Goal: Communication & Community: Answer question/provide support

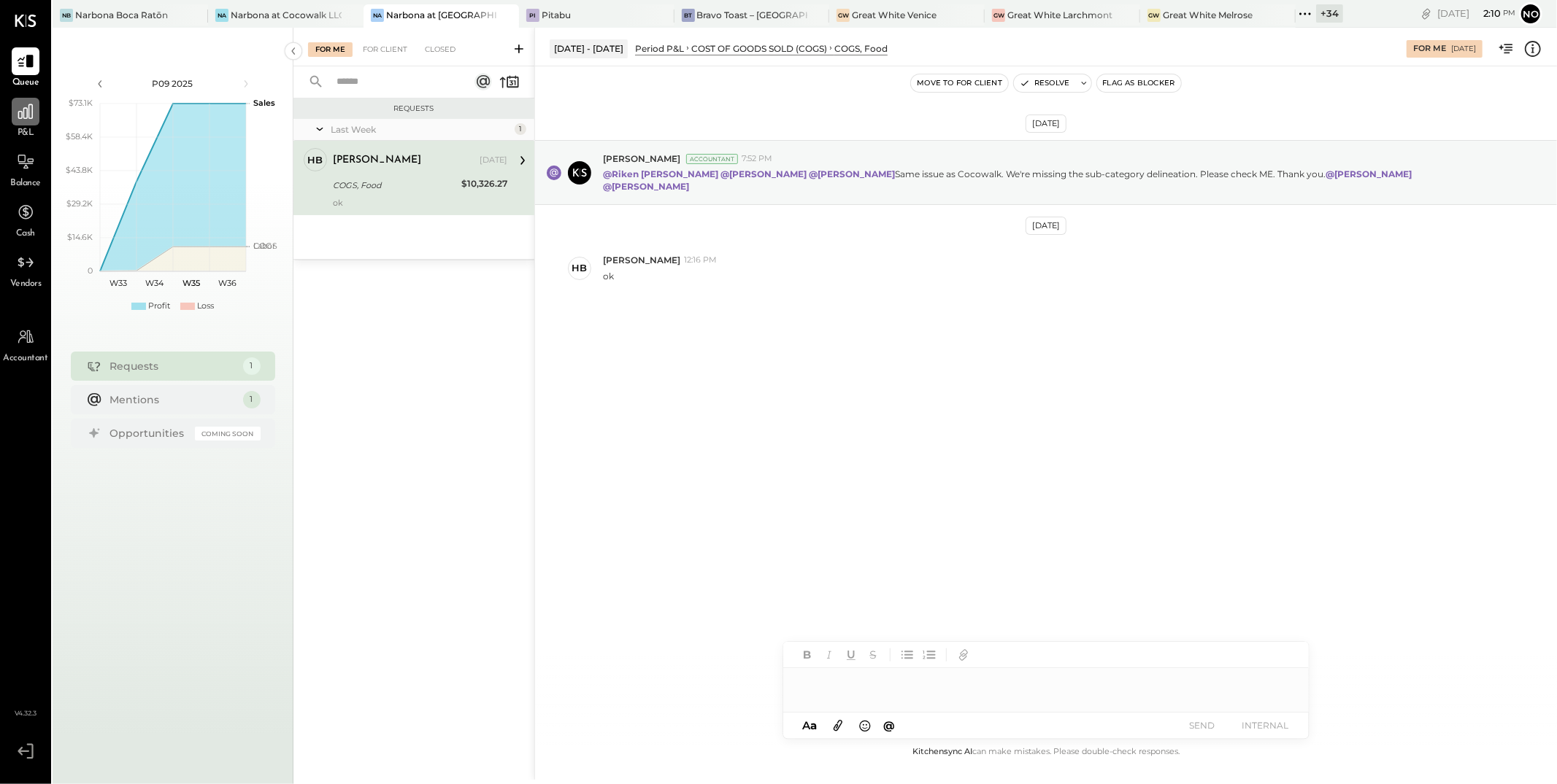
click at [18, 120] on icon at bounding box center [25, 111] width 19 height 19
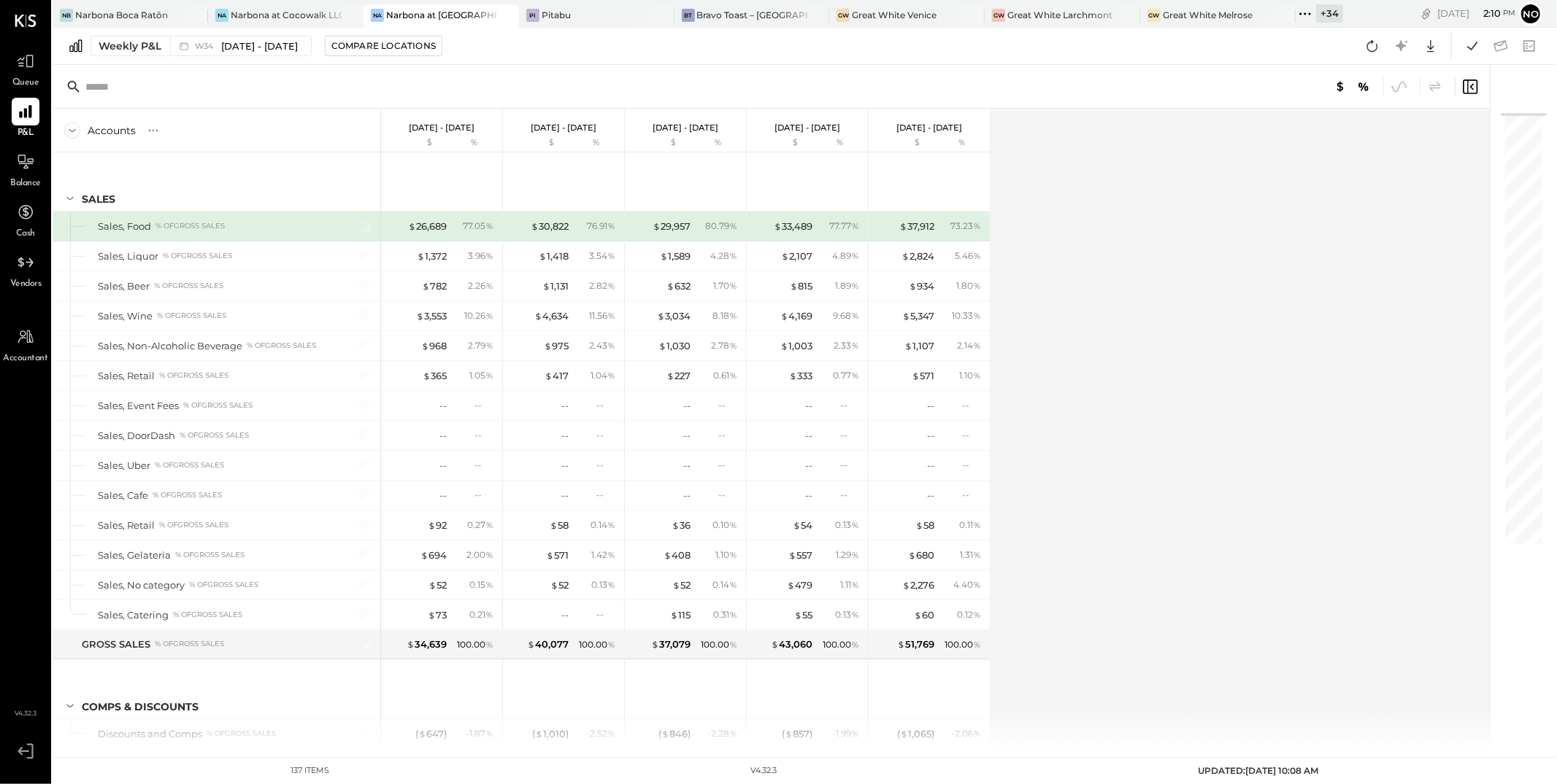
click at [439, 13] on div "Narbona at [GEOGRAPHIC_DATA] LLC" at bounding box center [441, 15] width 111 height 13
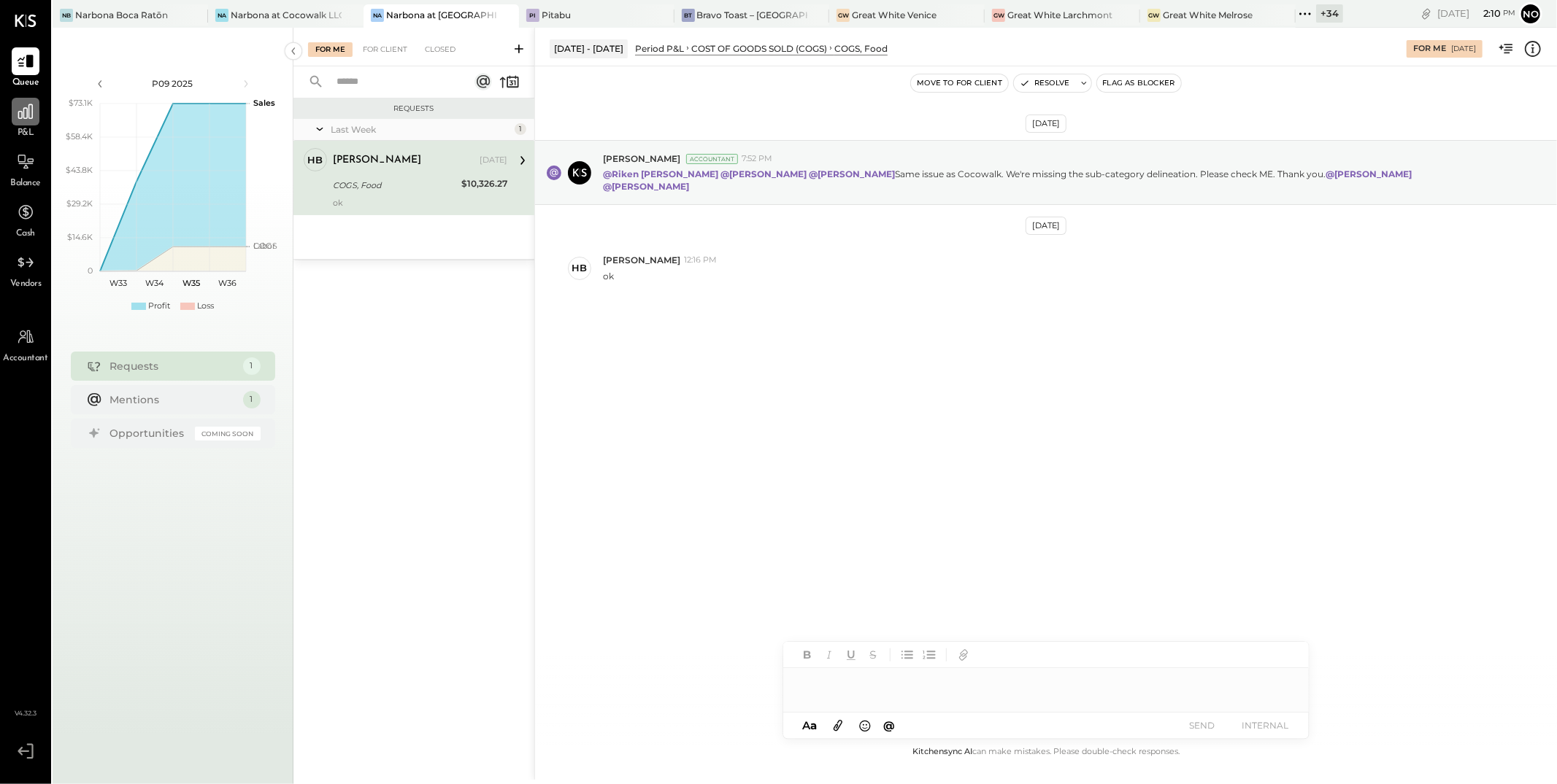
click at [24, 116] on icon at bounding box center [25, 111] width 15 height 15
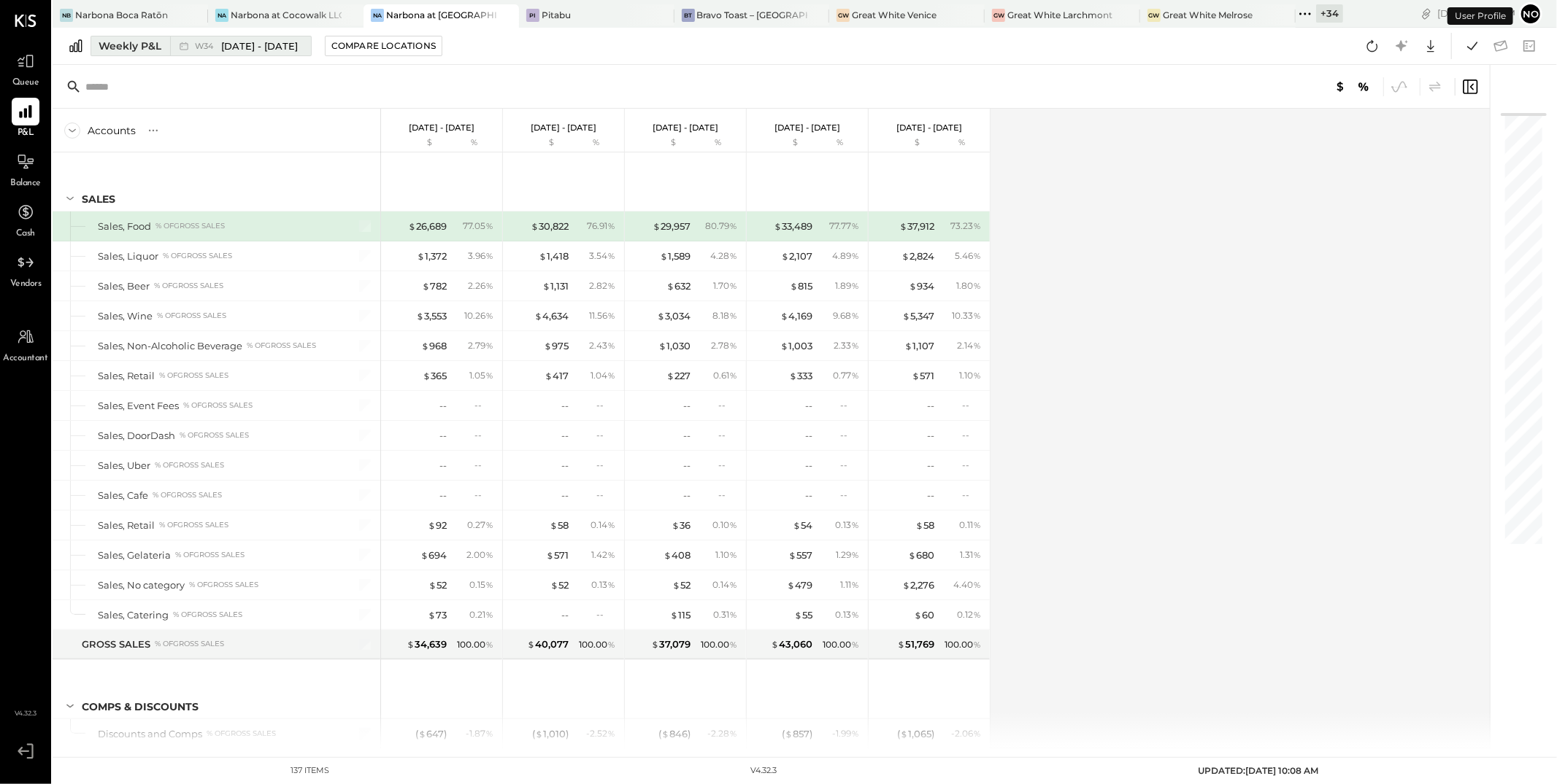
click at [231, 50] on span "Aug 18 - 24, 2025" at bounding box center [260, 46] width 76 height 14
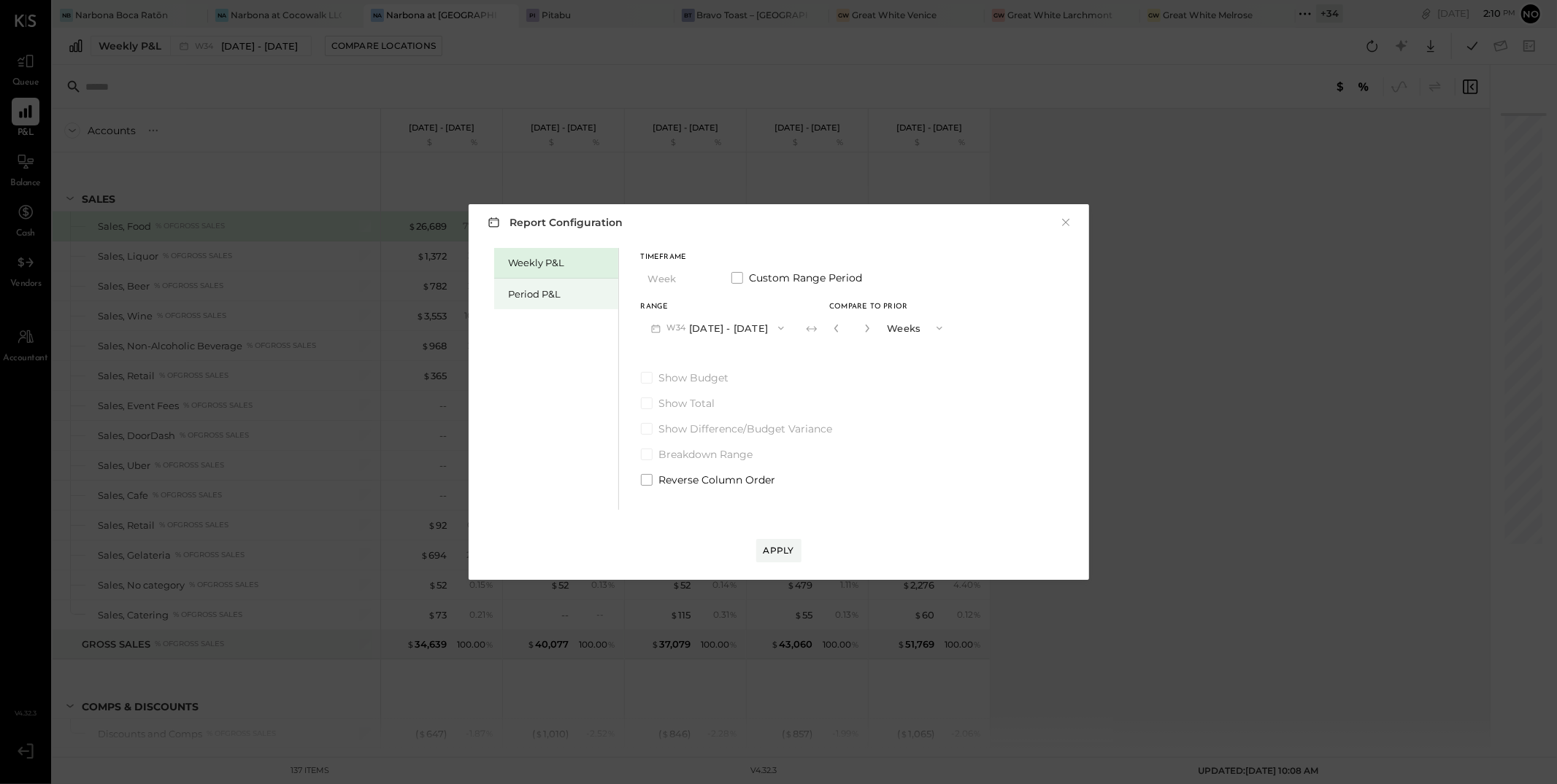
click at [546, 297] on div "Period P&L" at bounding box center [560, 294] width 102 height 14
click at [759, 328] on button "P09 Aug 11 - Sep 7, 2025" at bounding box center [717, 328] width 152 height 27
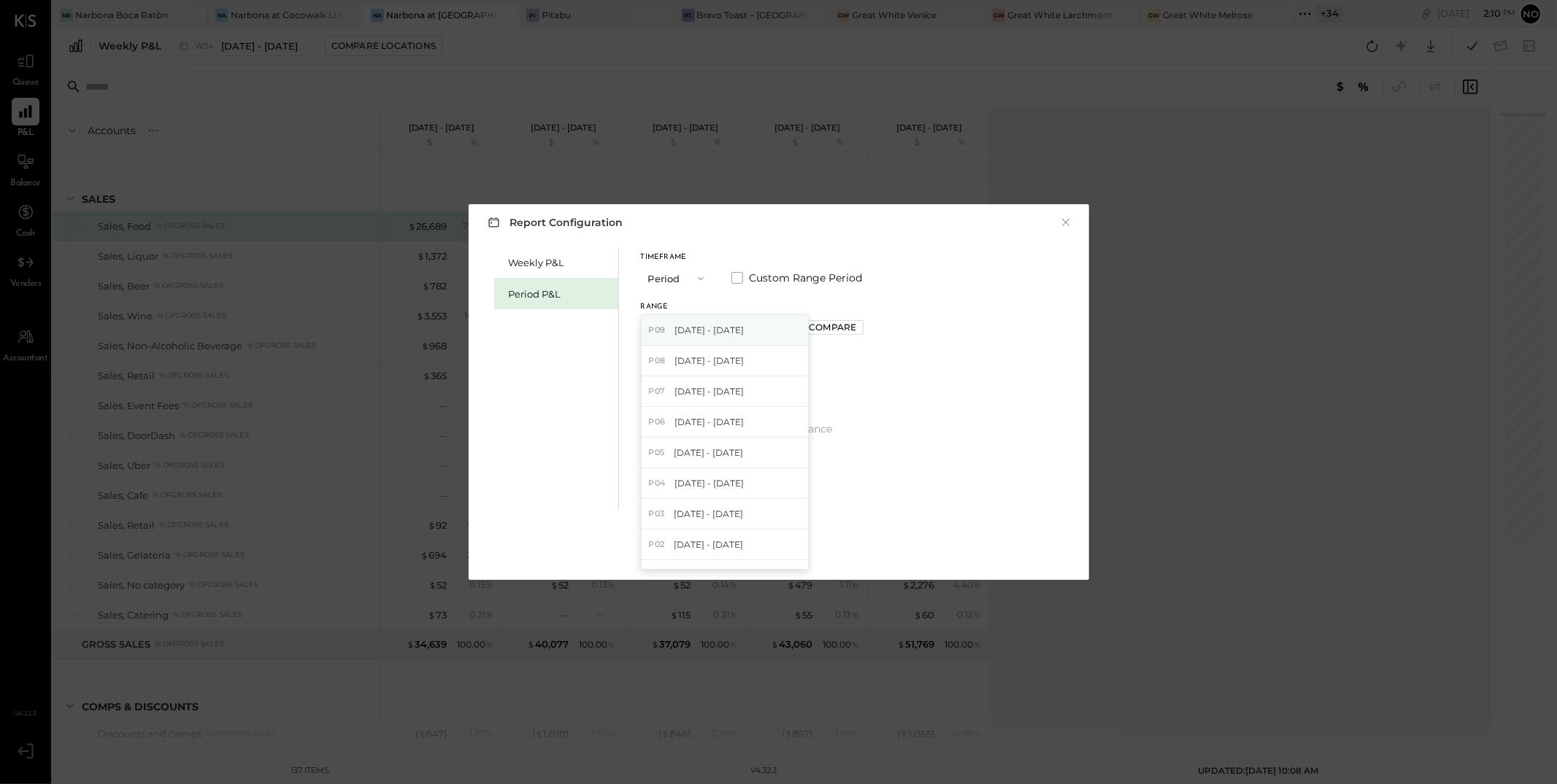
click at [721, 335] on span "Aug 11 - Sep 7, 2025" at bounding box center [709, 330] width 70 height 13
click at [856, 327] on div "Compare" at bounding box center [832, 327] width 47 height 13
click at [871, 333] on button "button" at bounding box center [865, 328] width 12 height 16
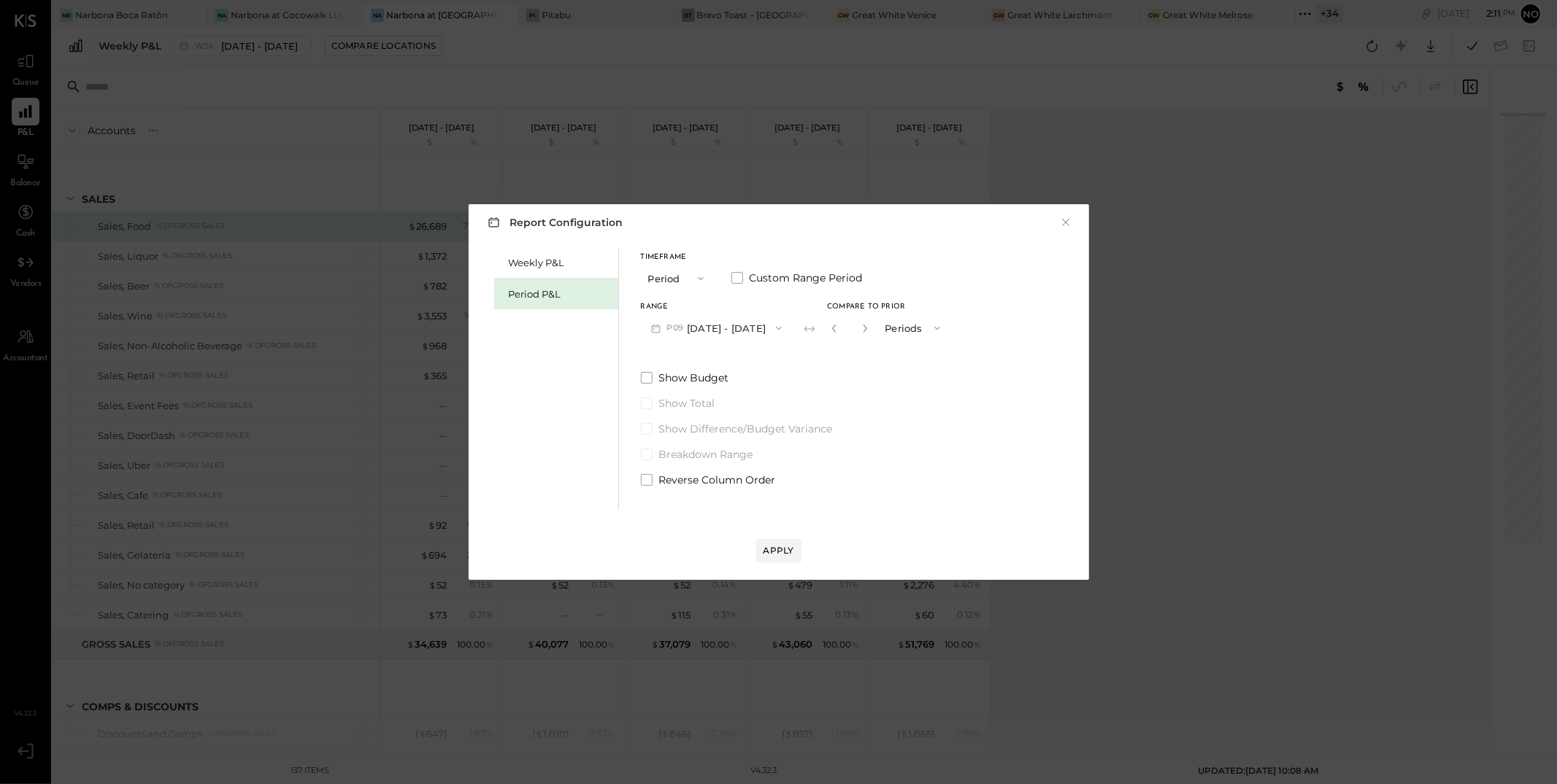
type input "*"
click at [786, 554] on div "Apply" at bounding box center [778, 550] width 30 height 13
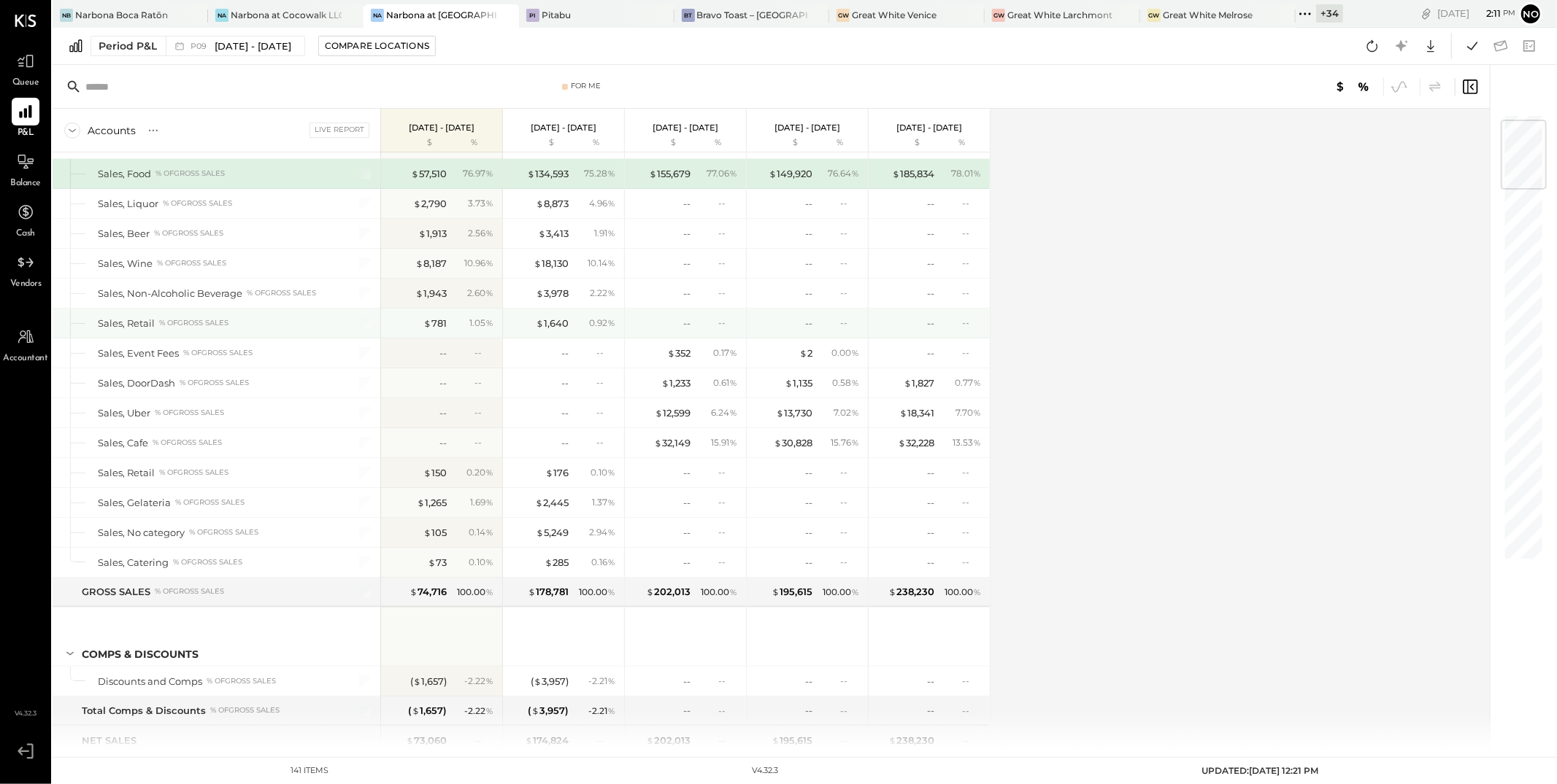
scroll to position [63, 0]
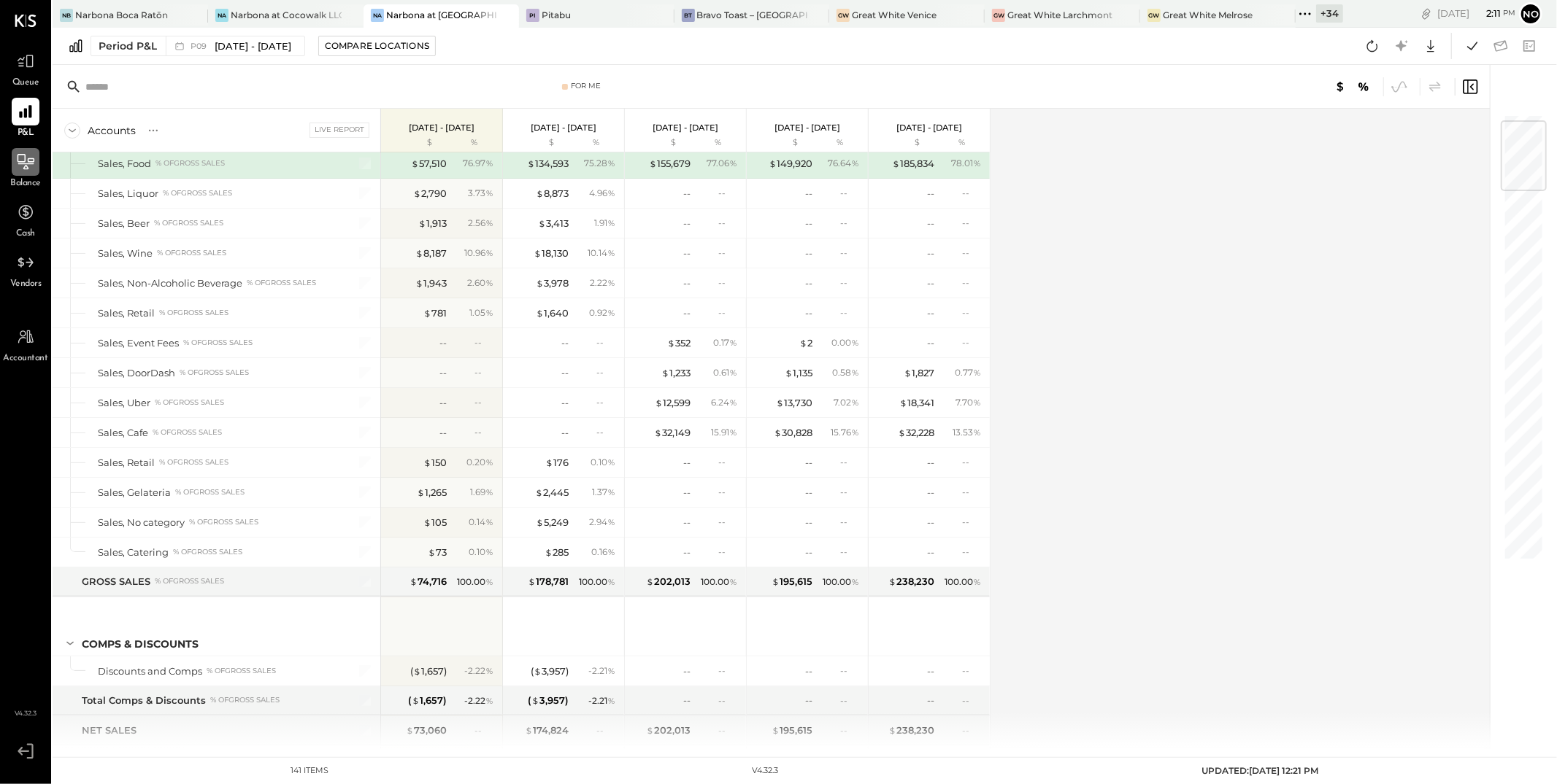
click at [31, 171] on icon at bounding box center [25, 162] width 19 height 19
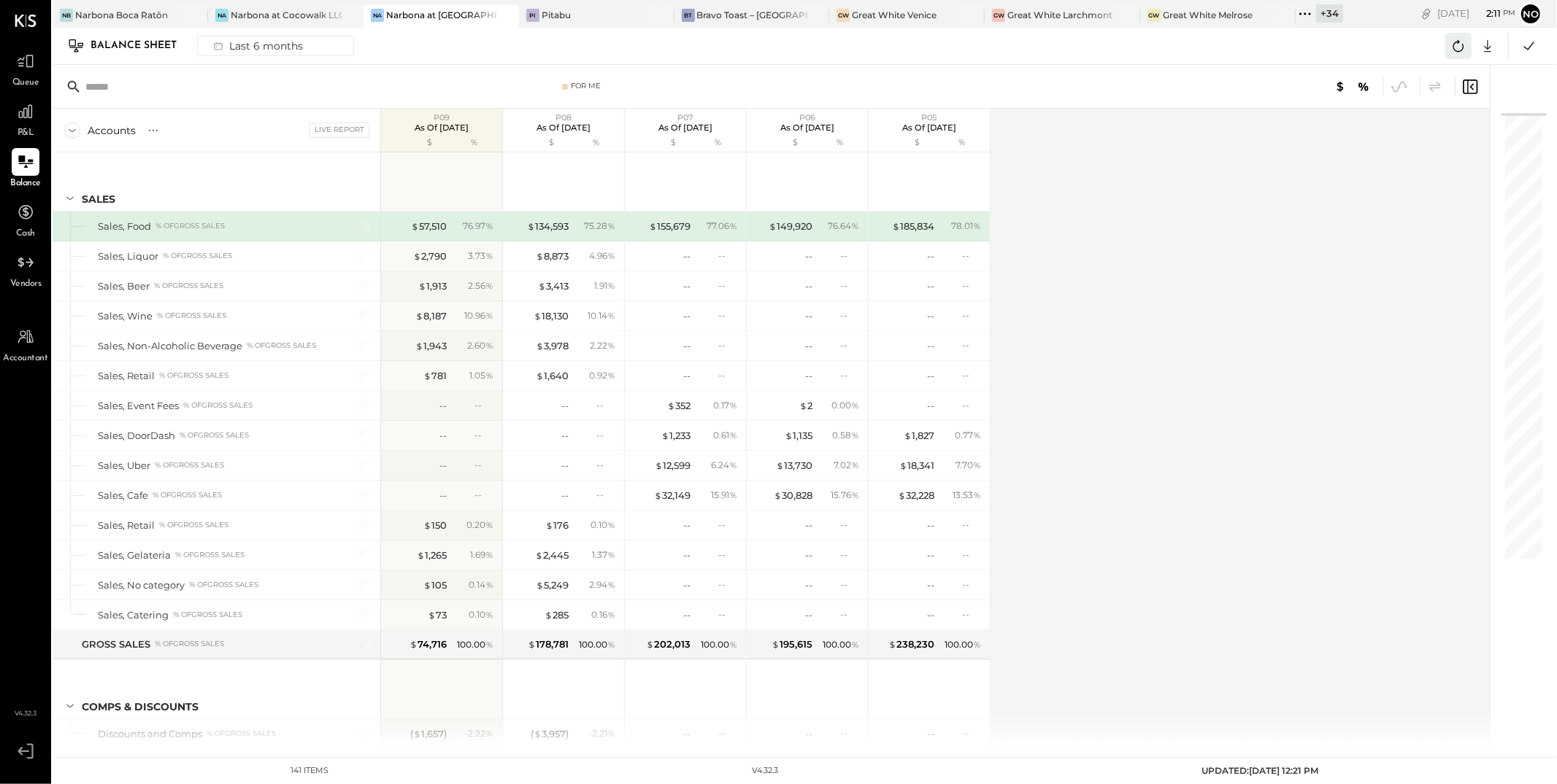
click at [1460, 44] on icon at bounding box center [1458, 45] width 19 height 19
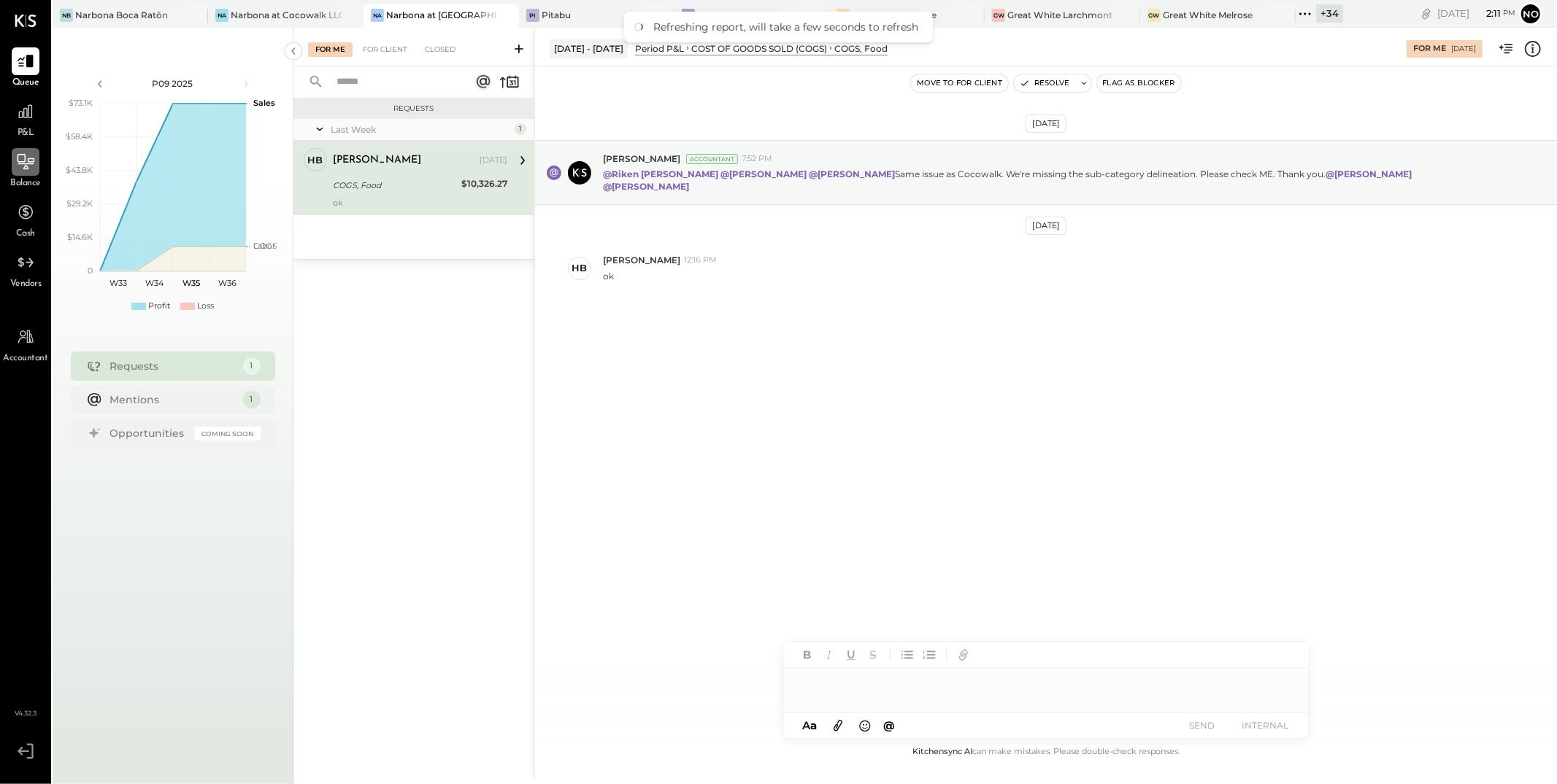
click at [25, 165] on icon at bounding box center [25, 162] width 19 height 19
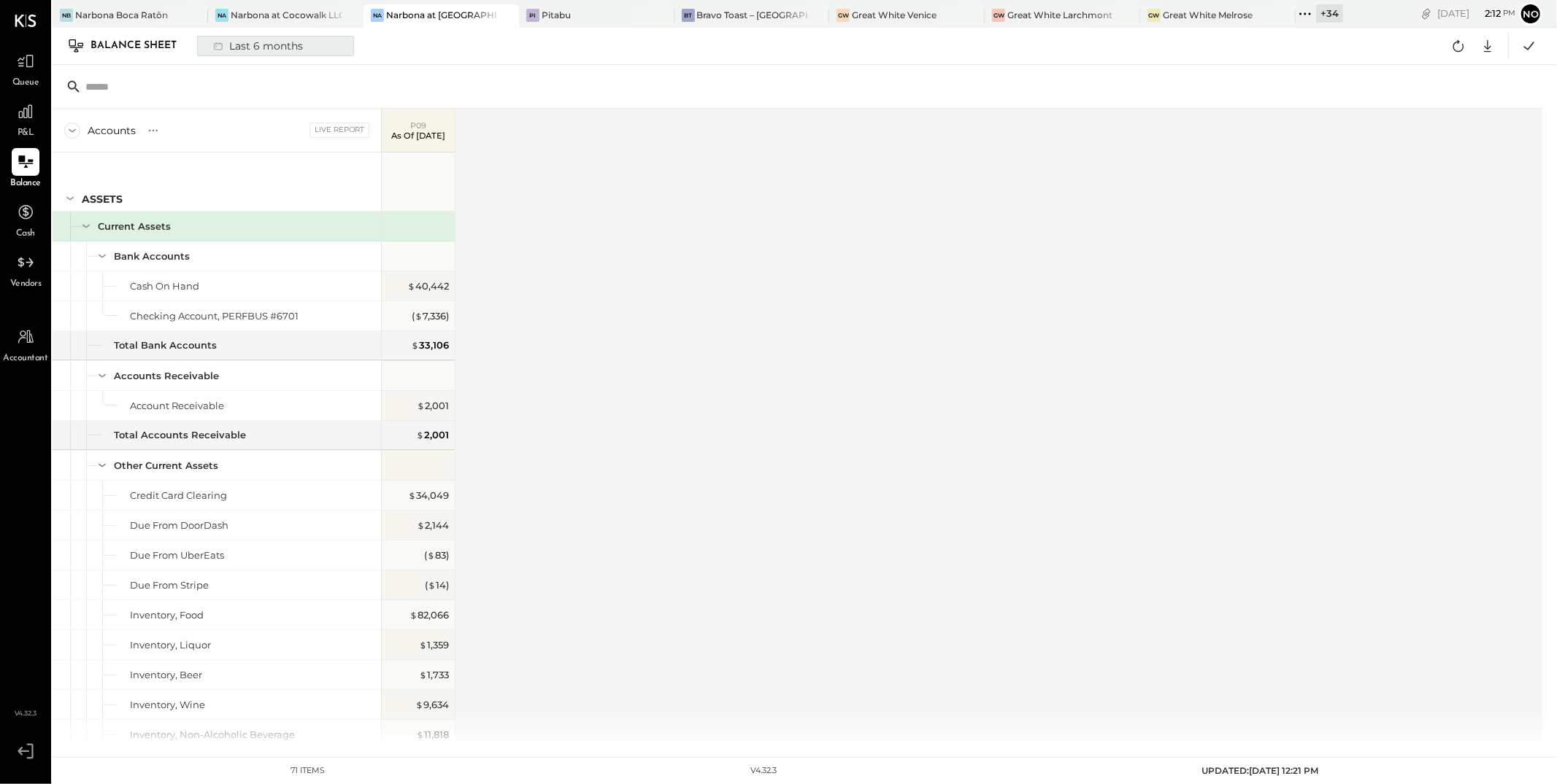
click at [244, 38] on div "Last 6 months" at bounding box center [257, 45] width 104 height 19
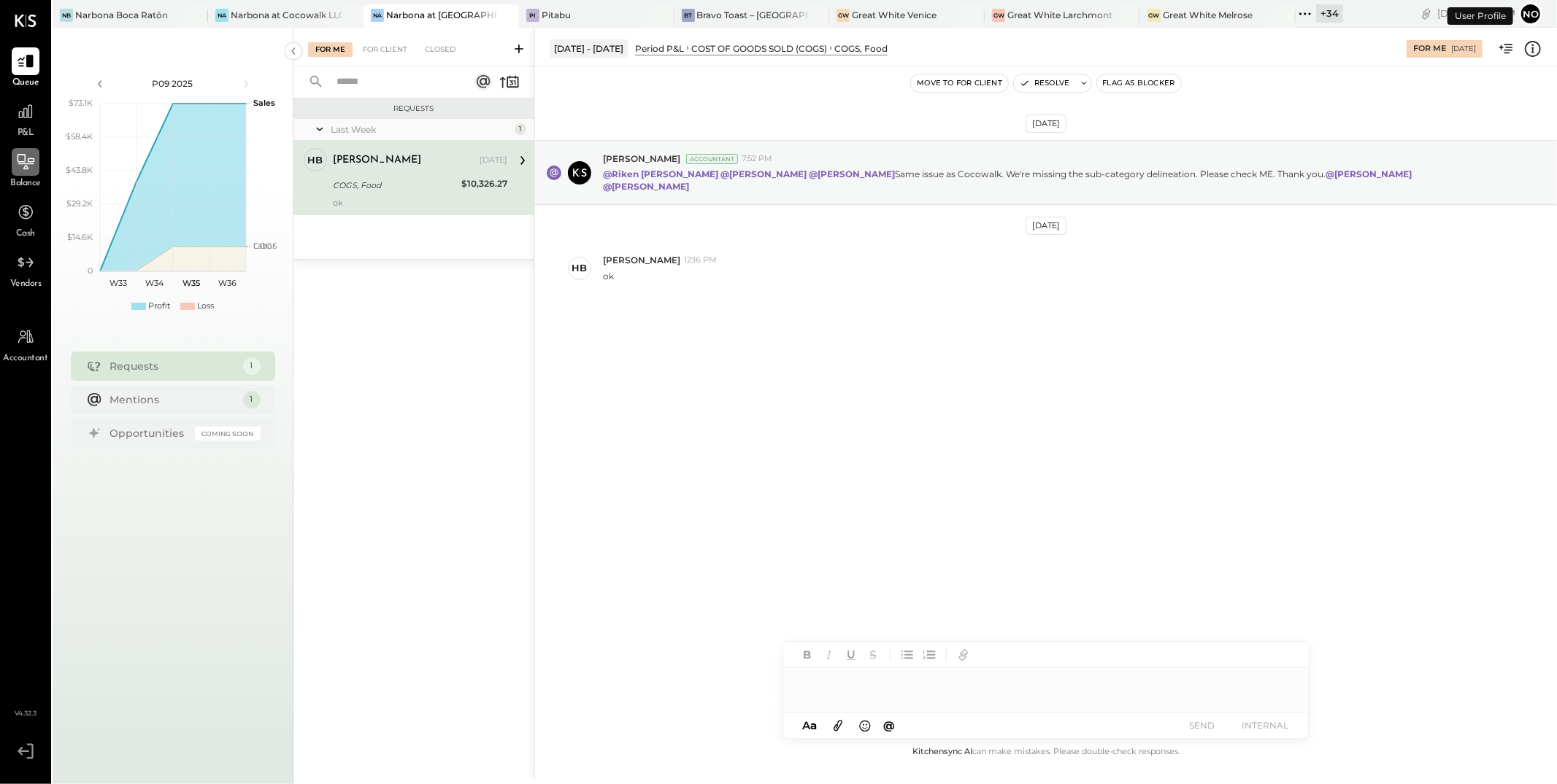
click at [19, 170] on icon at bounding box center [25, 162] width 19 height 19
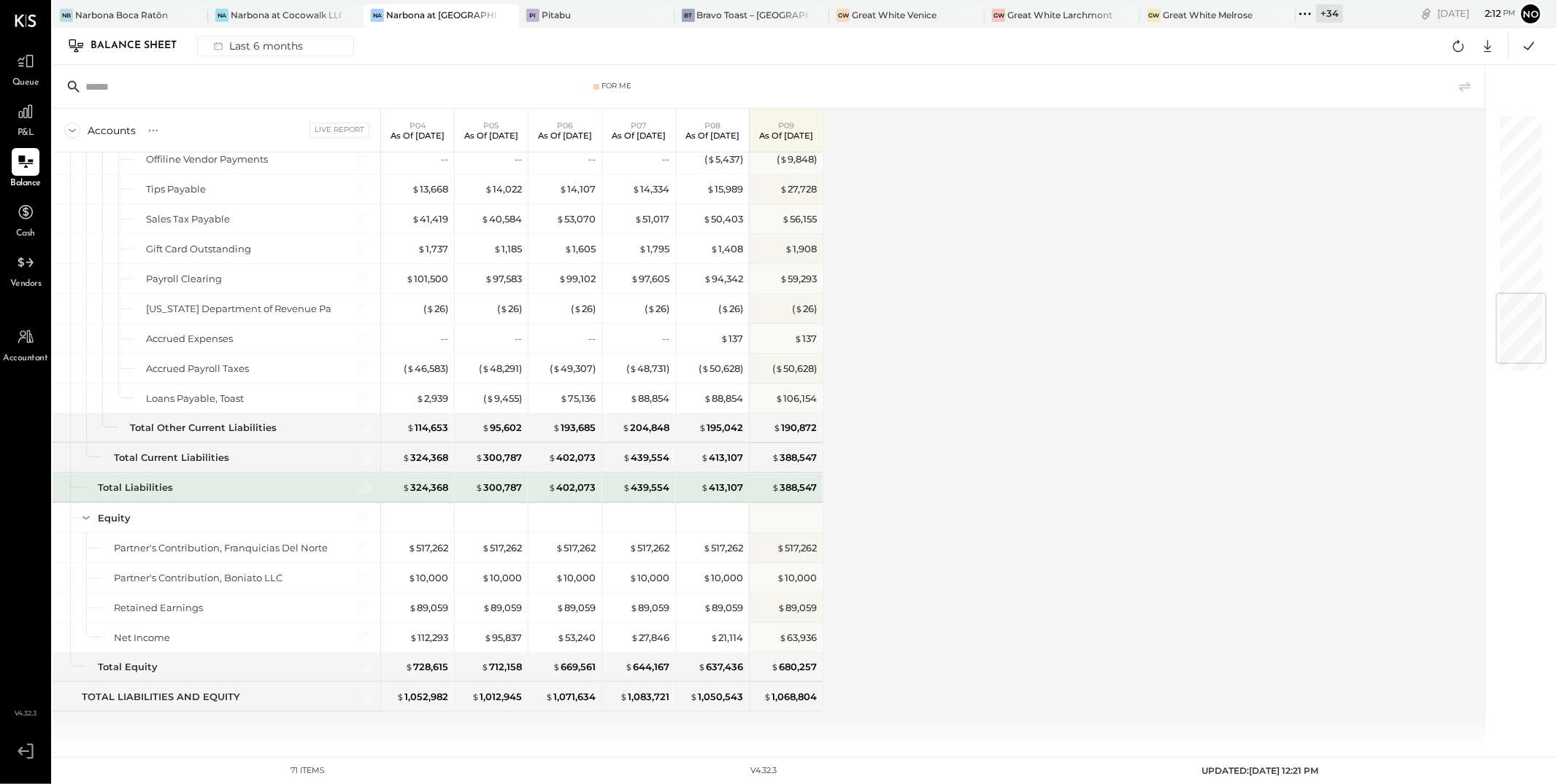
scroll to position [1500, 0]
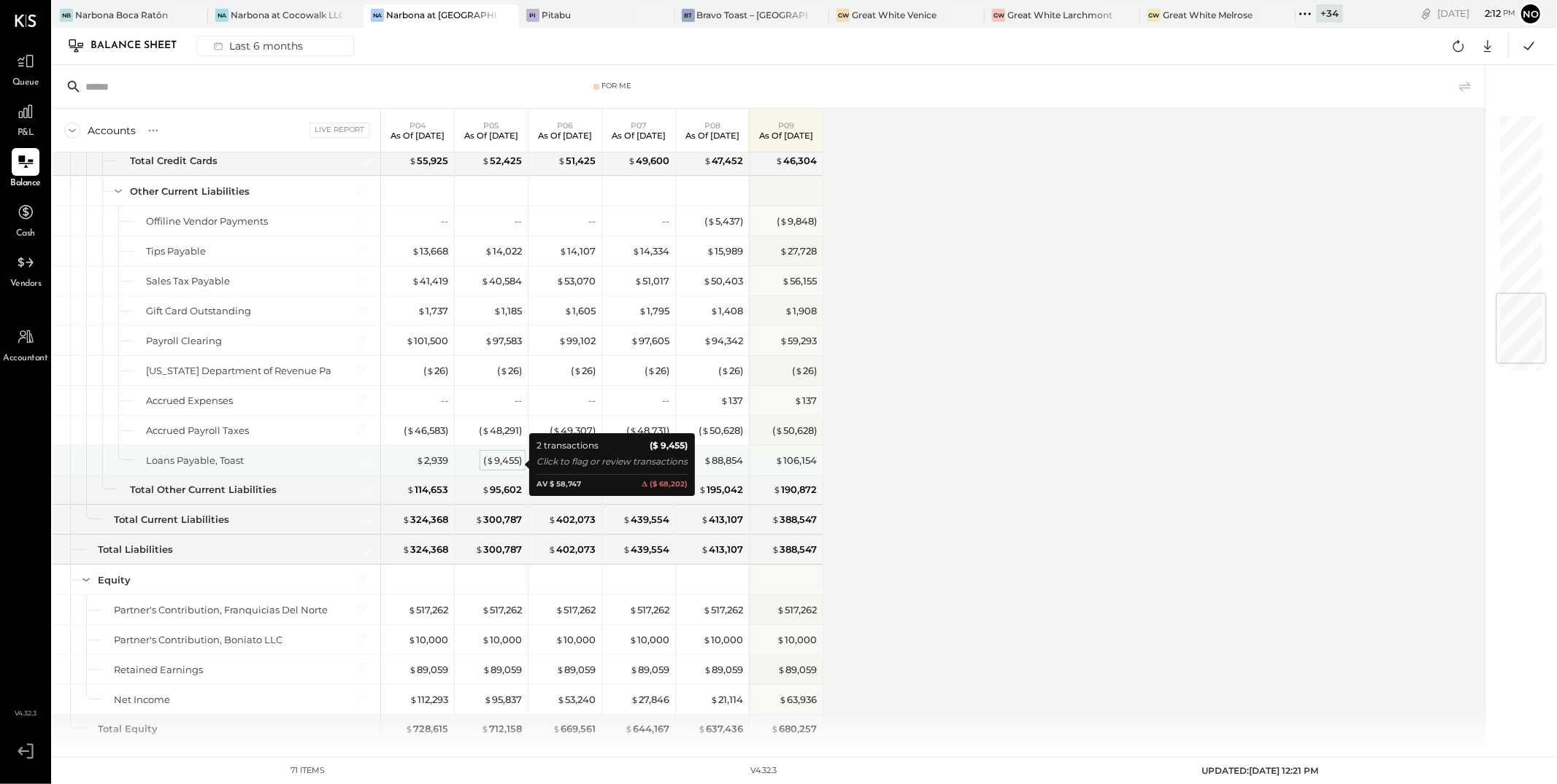
click at [502, 464] on div "( $ 9,455 )" at bounding box center [502, 461] width 38 height 14
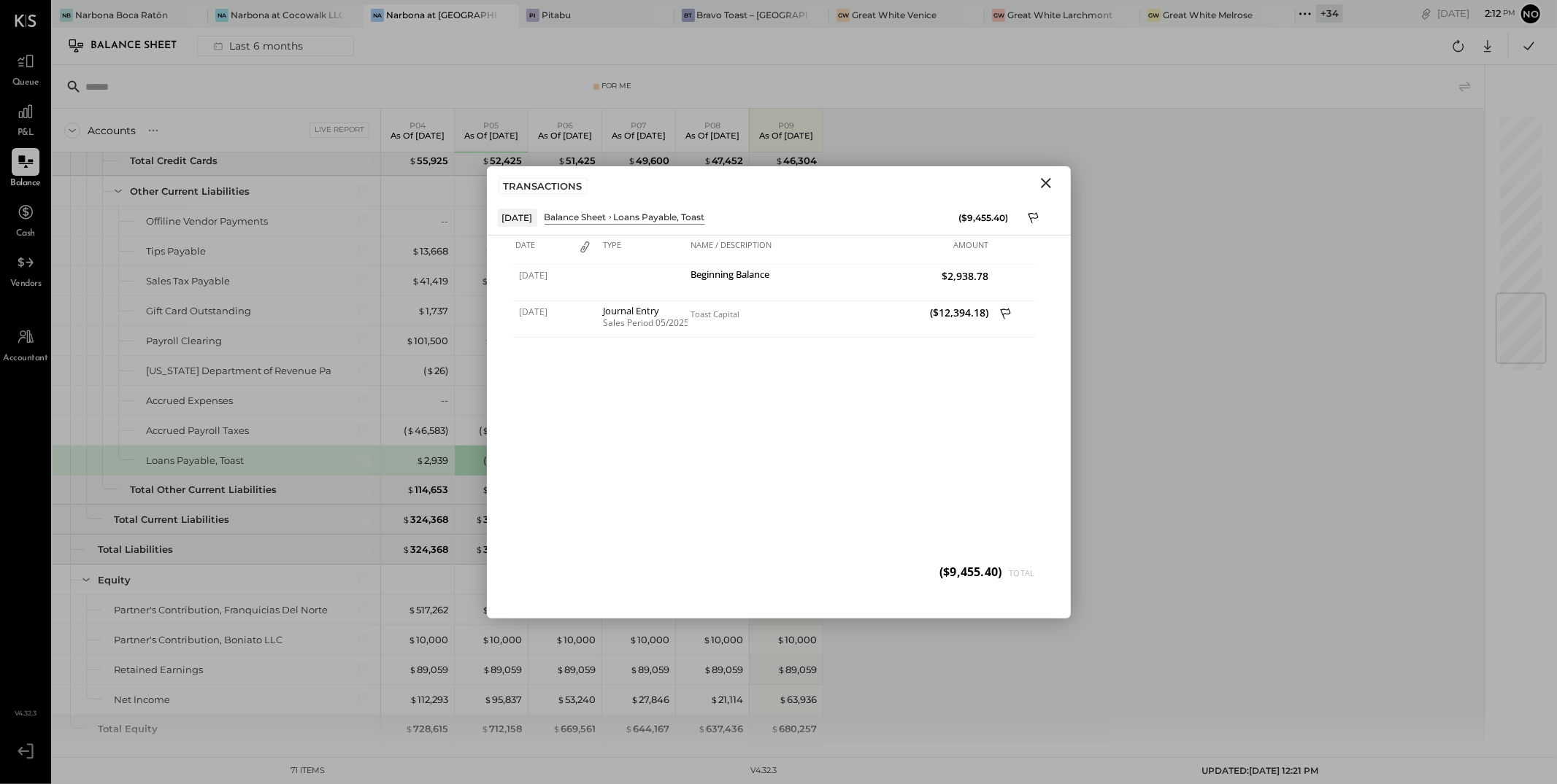
click at [1050, 179] on icon "Close" at bounding box center [1046, 183] width 18 height 18
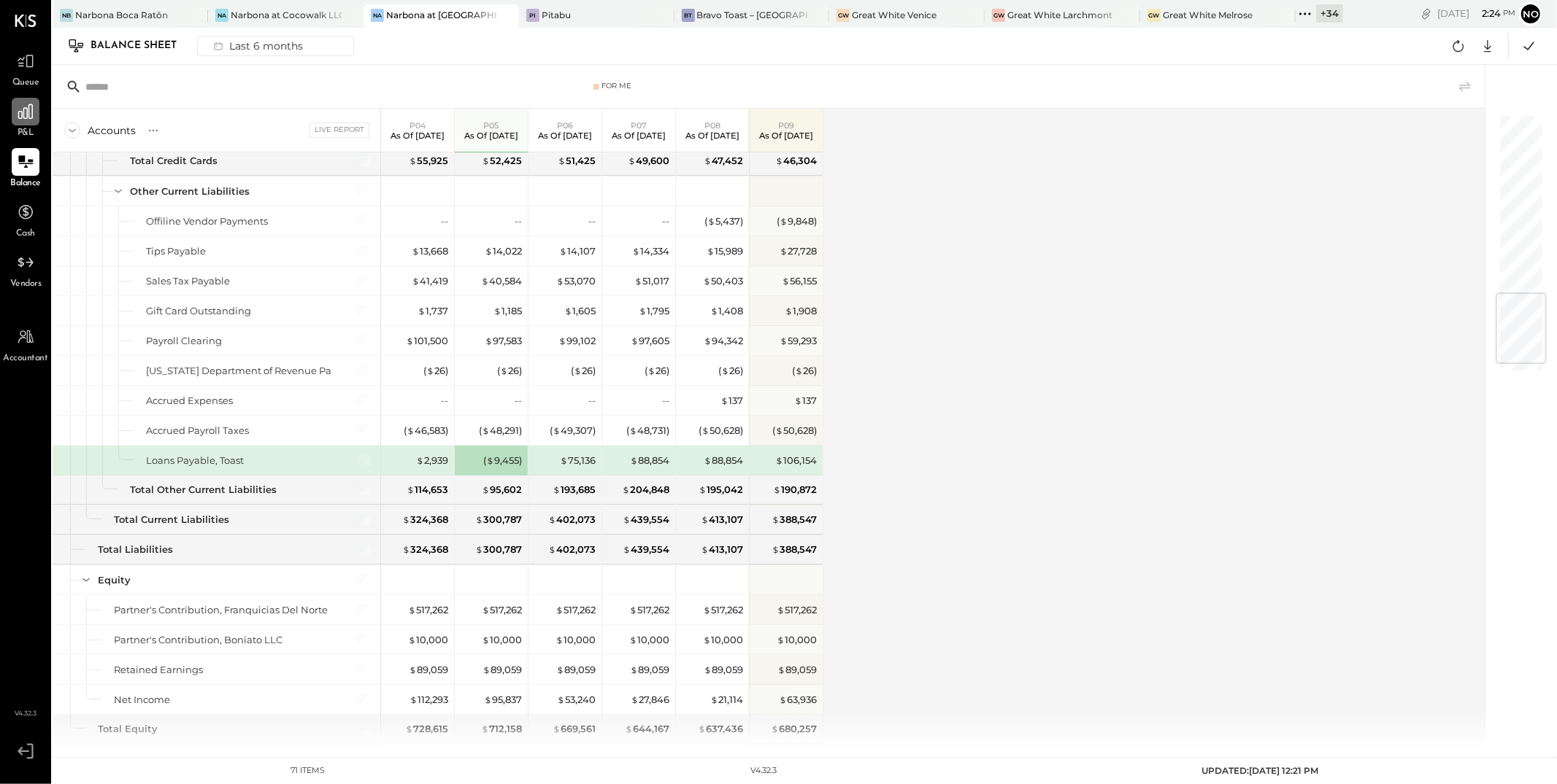
click at [30, 106] on icon at bounding box center [25, 111] width 19 height 19
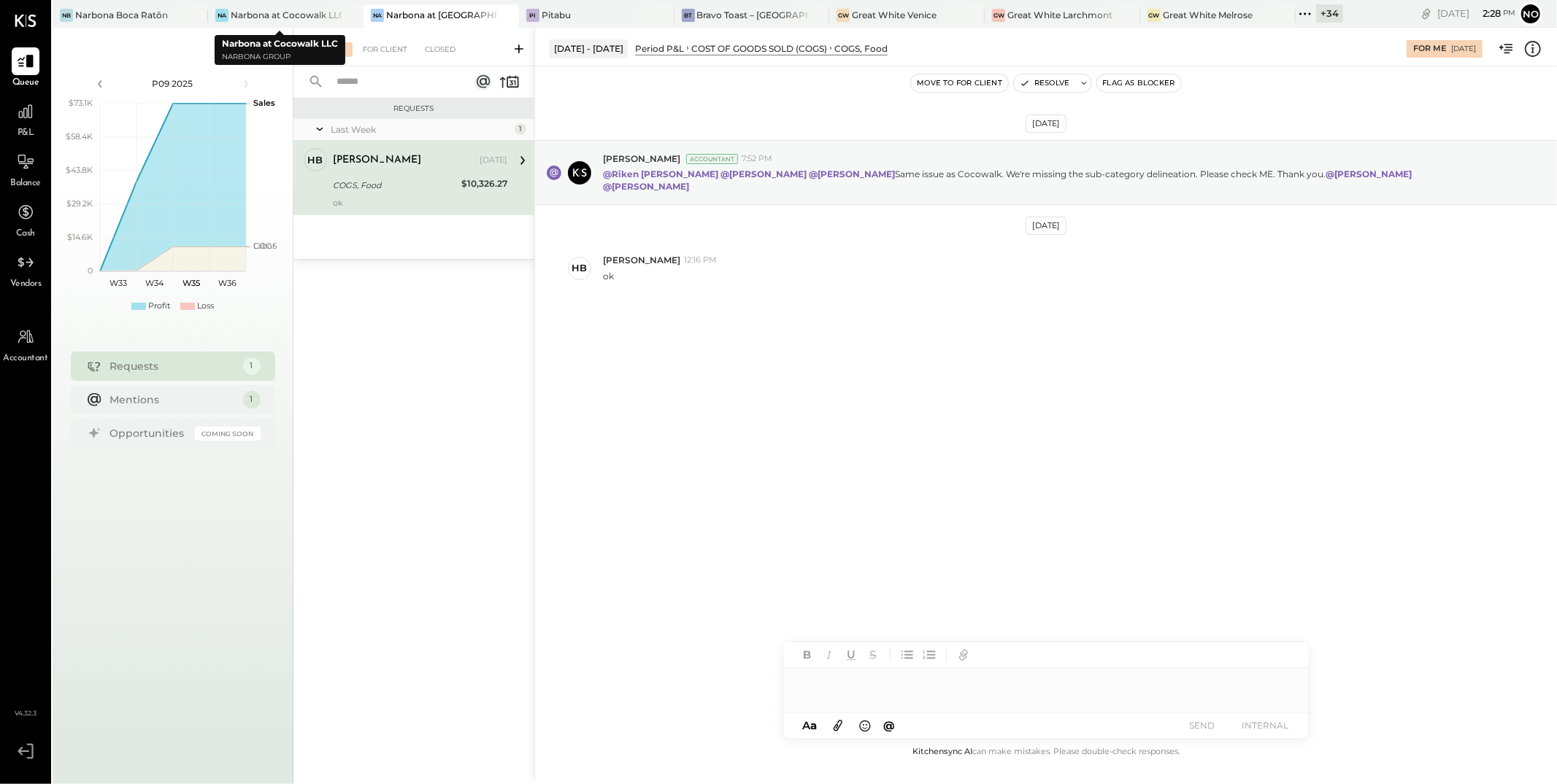
click at [413, 16] on div "Narbona at [GEOGRAPHIC_DATA] LLC" at bounding box center [441, 15] width 111 height 13
click at [36, 116] on div at bounding box center [25, 112] width 27 height 27
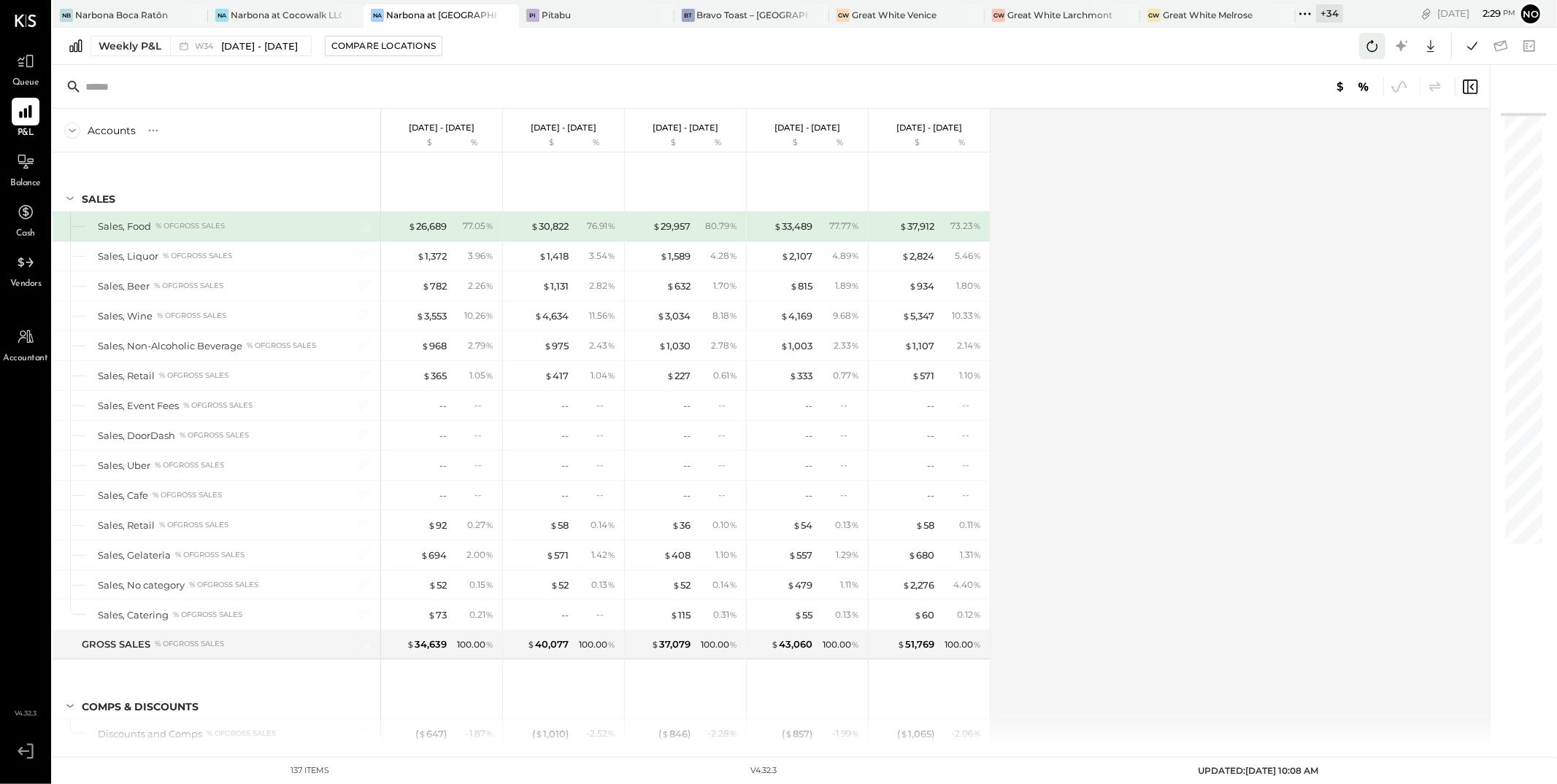
click at [1371, 47] on icon at bounding box center [1372, 45] width 19 height 19
click at [1472, 44] on icon at bounding box center [1472, 45] width 19 height 19
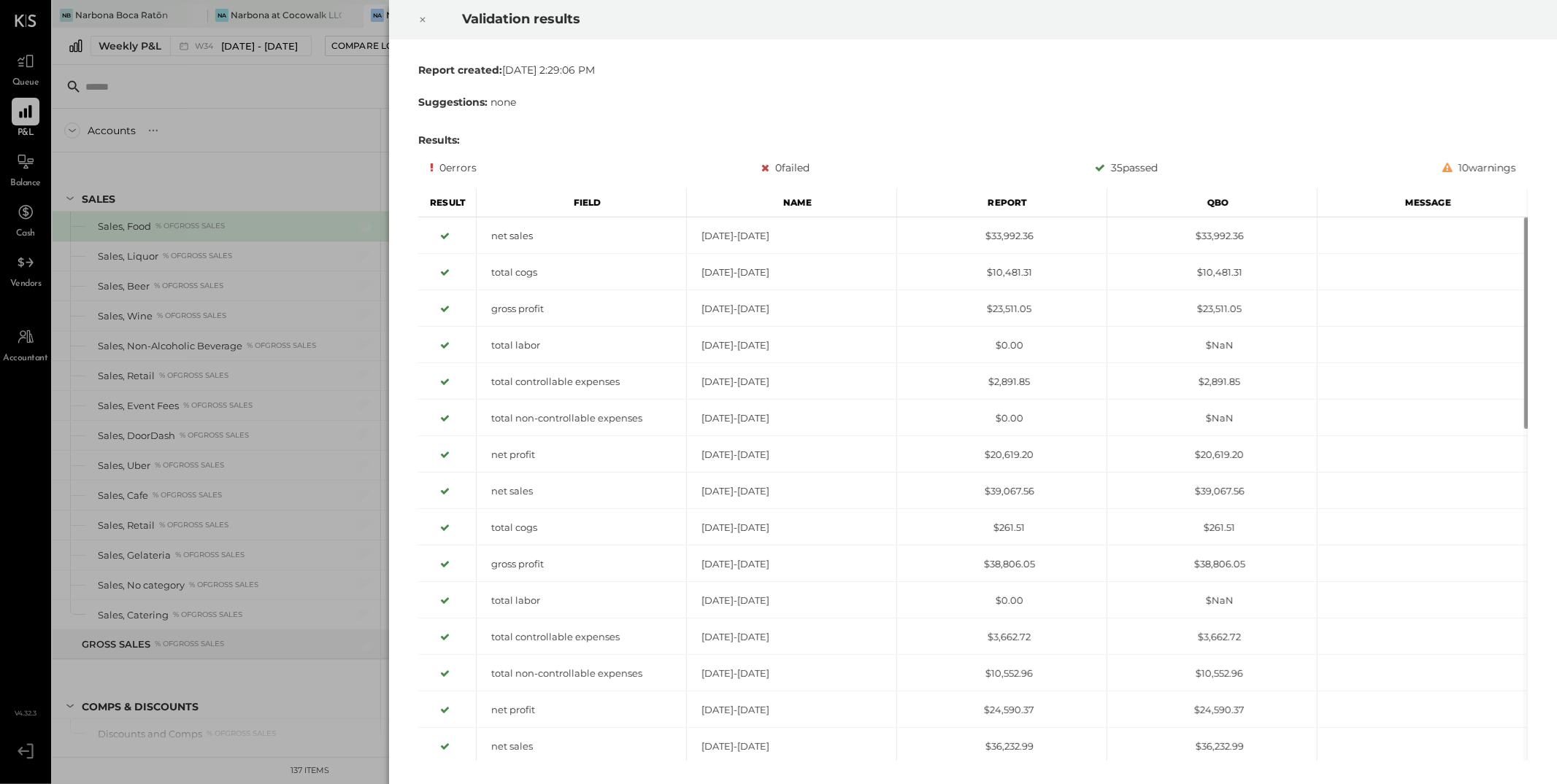
click at [425, 17] on icon at bounding box center [423, 20] width 9 height 18
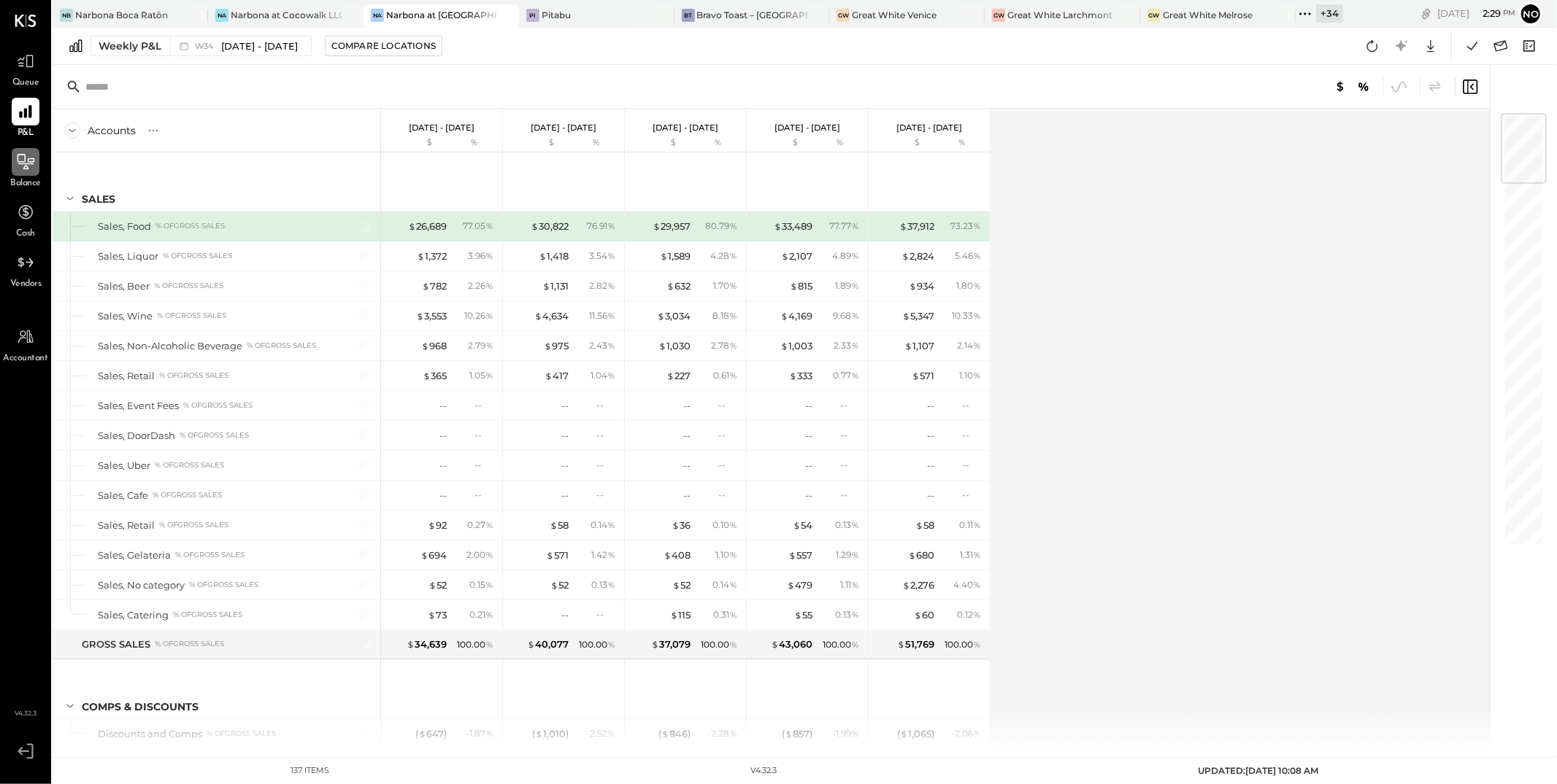
click at [21, 162] on icon at bounding box center [25, 162] width 17 height 16
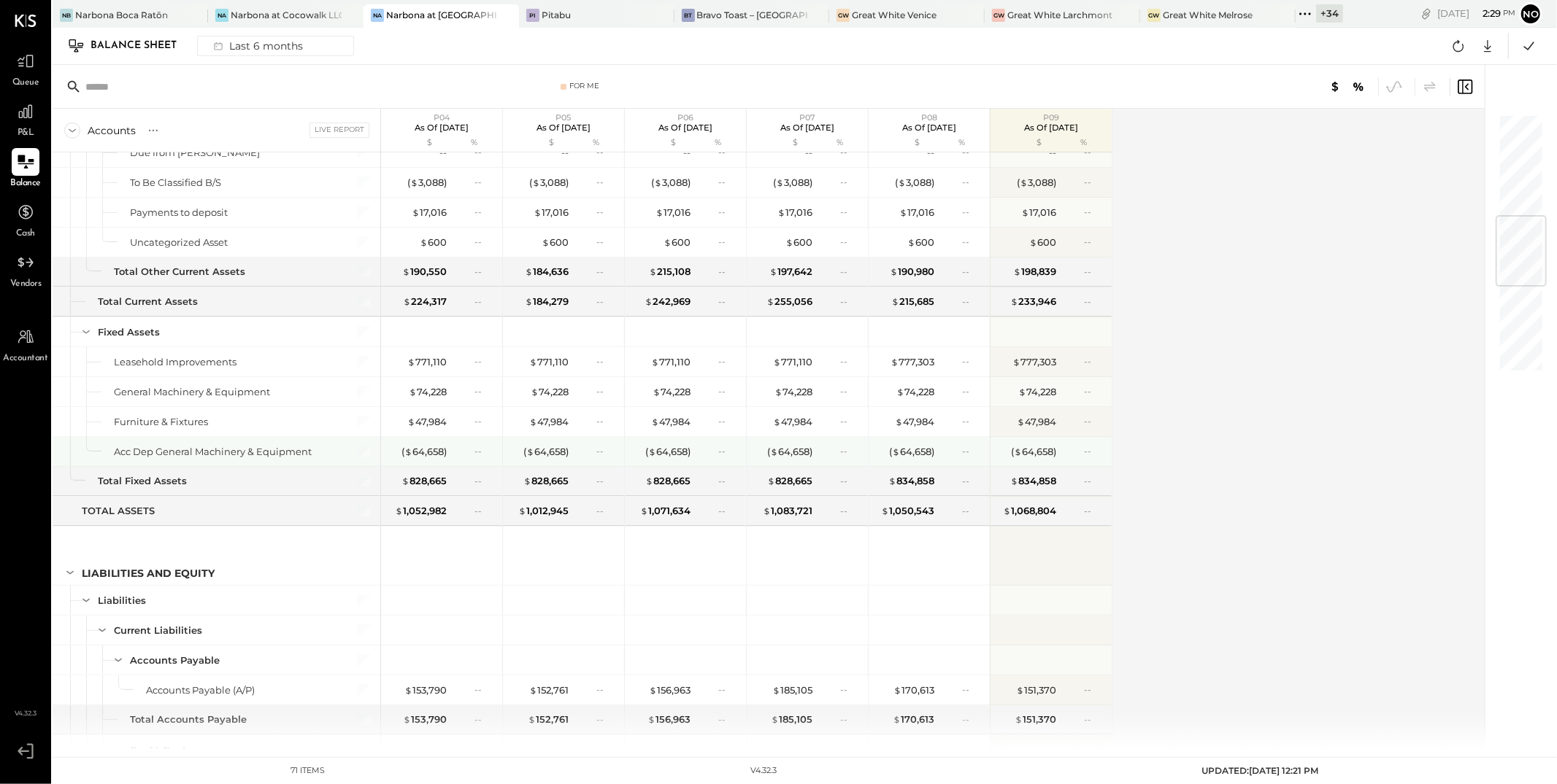
scroll to position [905, 0]
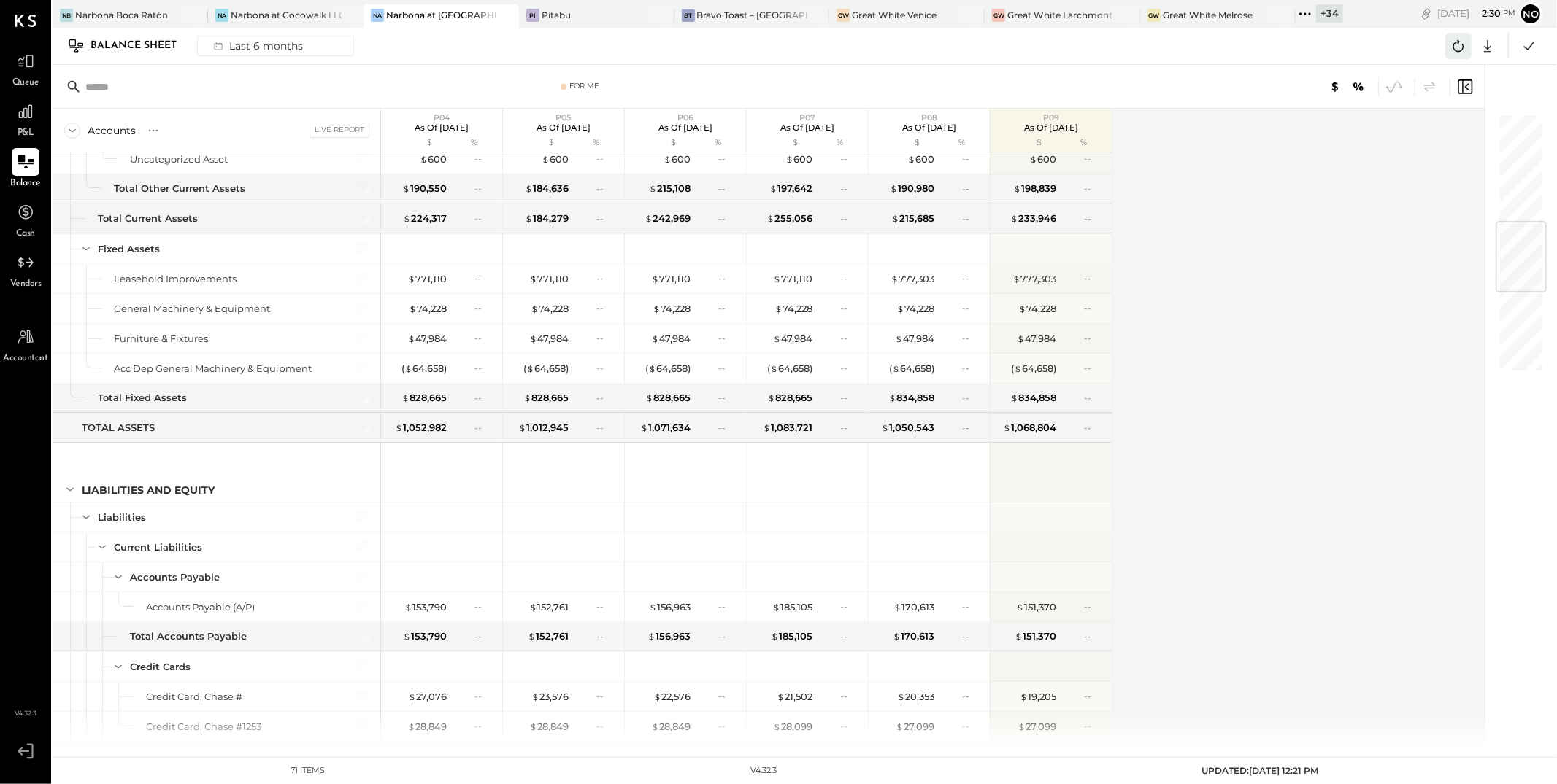
click at [1459, 44] on icon at bounding box center [1458, 45] width 19 height 19
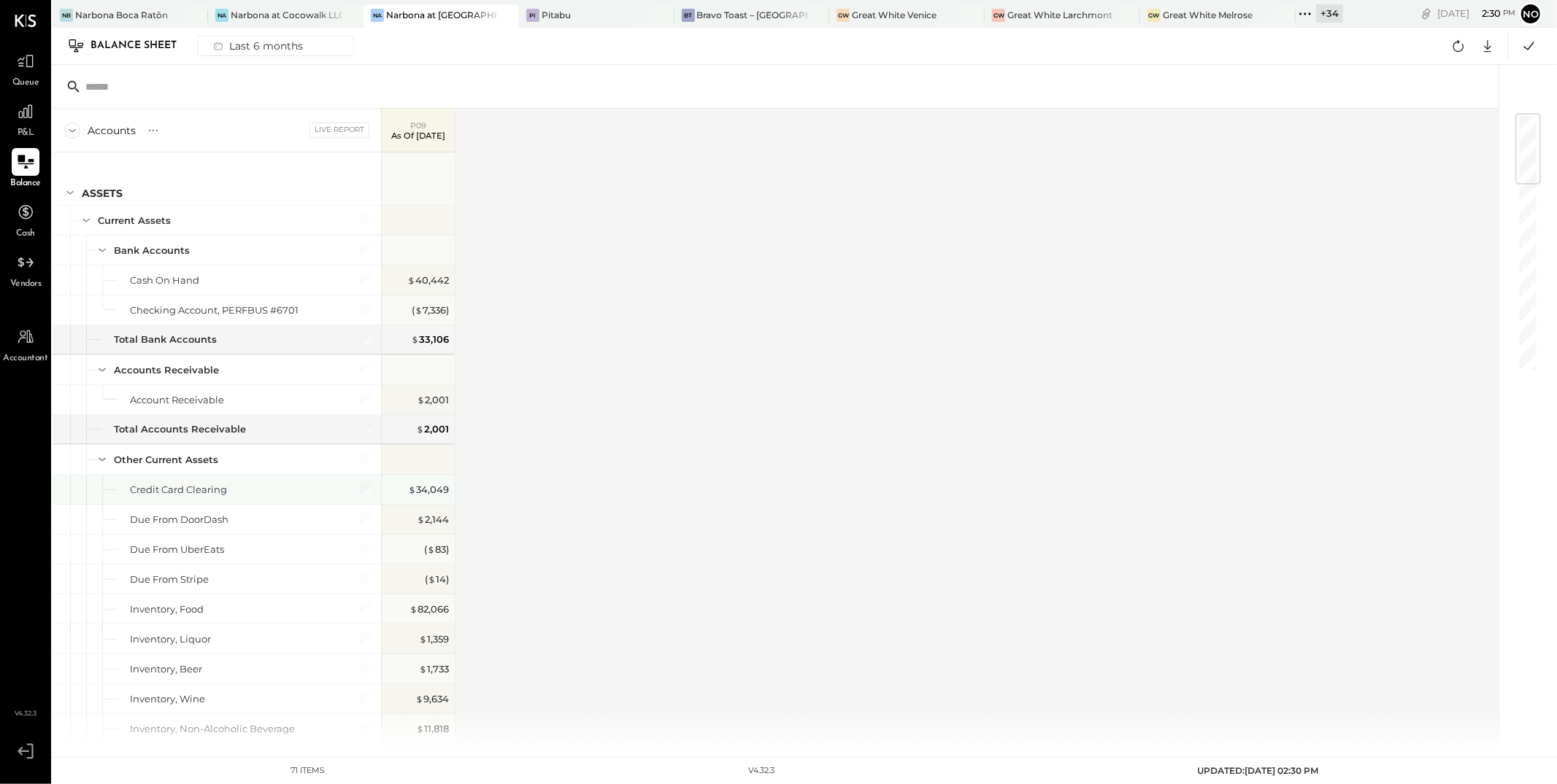
scroll to position [0, 0]
click at [259, 44] on div "Last 6 months" at bounding box center [257, 45] width 104 height 19
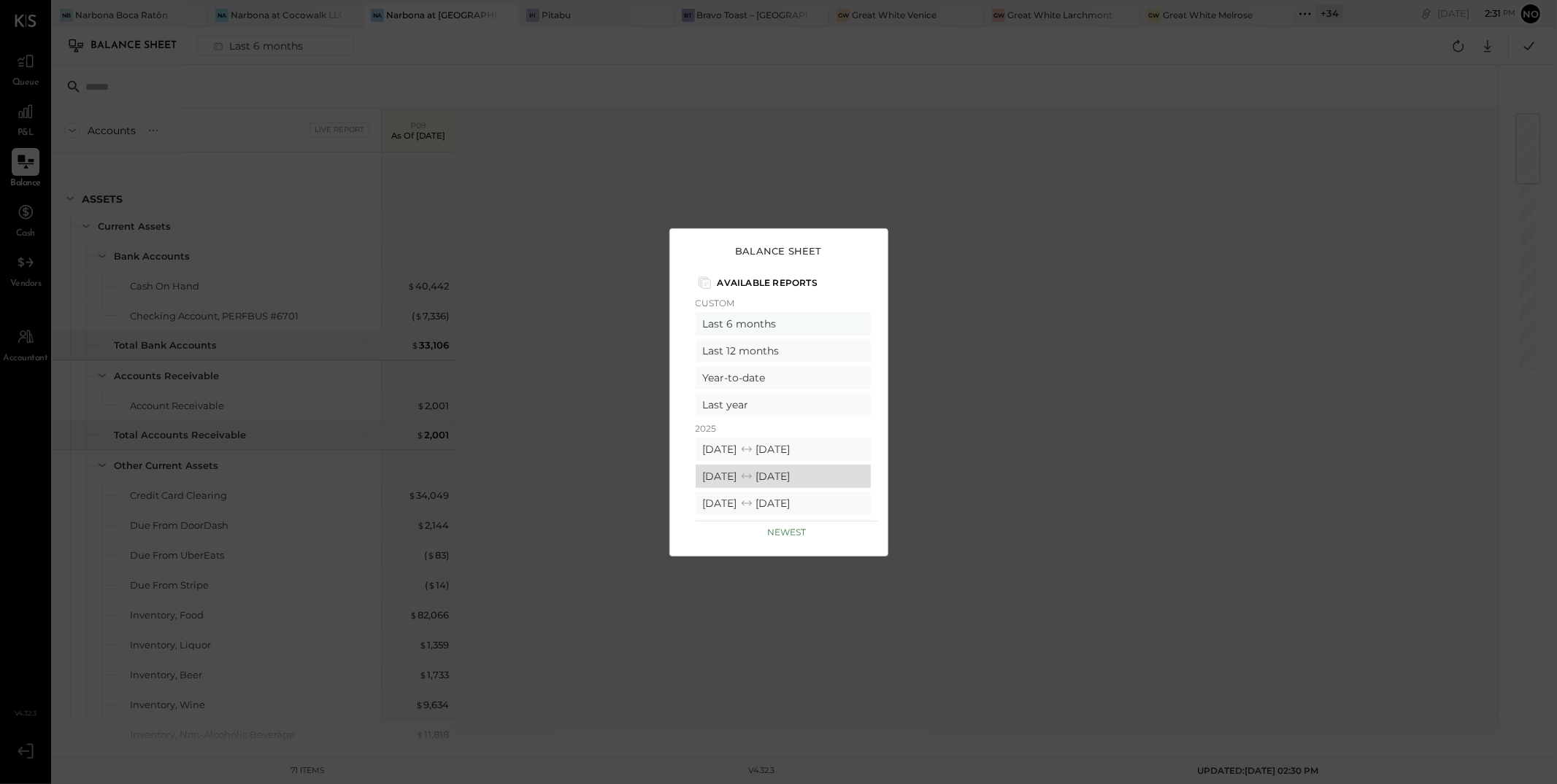
click at [809, 468] on div "07/14/2025 08/10/2025" at bounding box center [783, 476] width 176 height 24
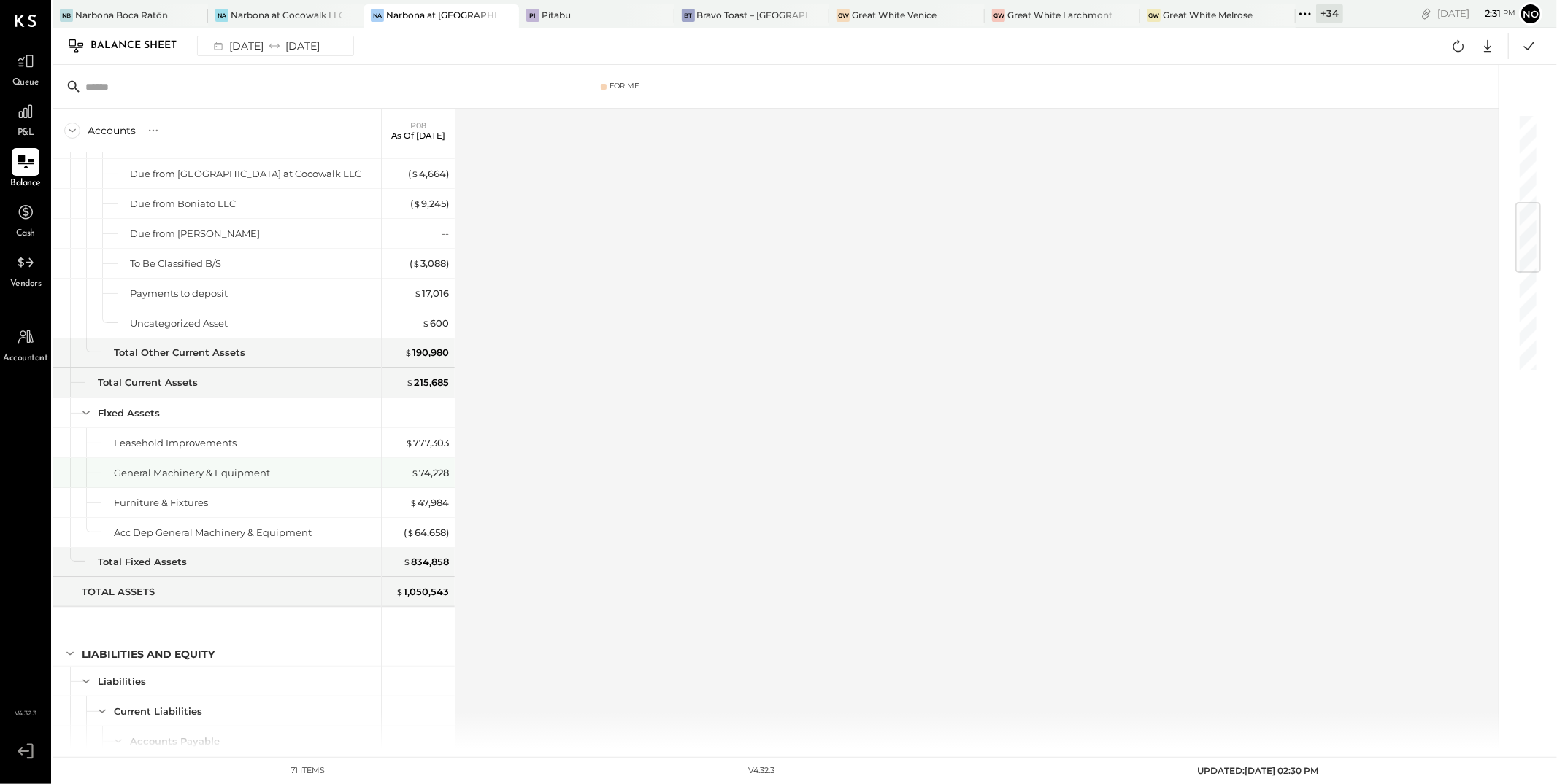
scroll to position [812, 0]
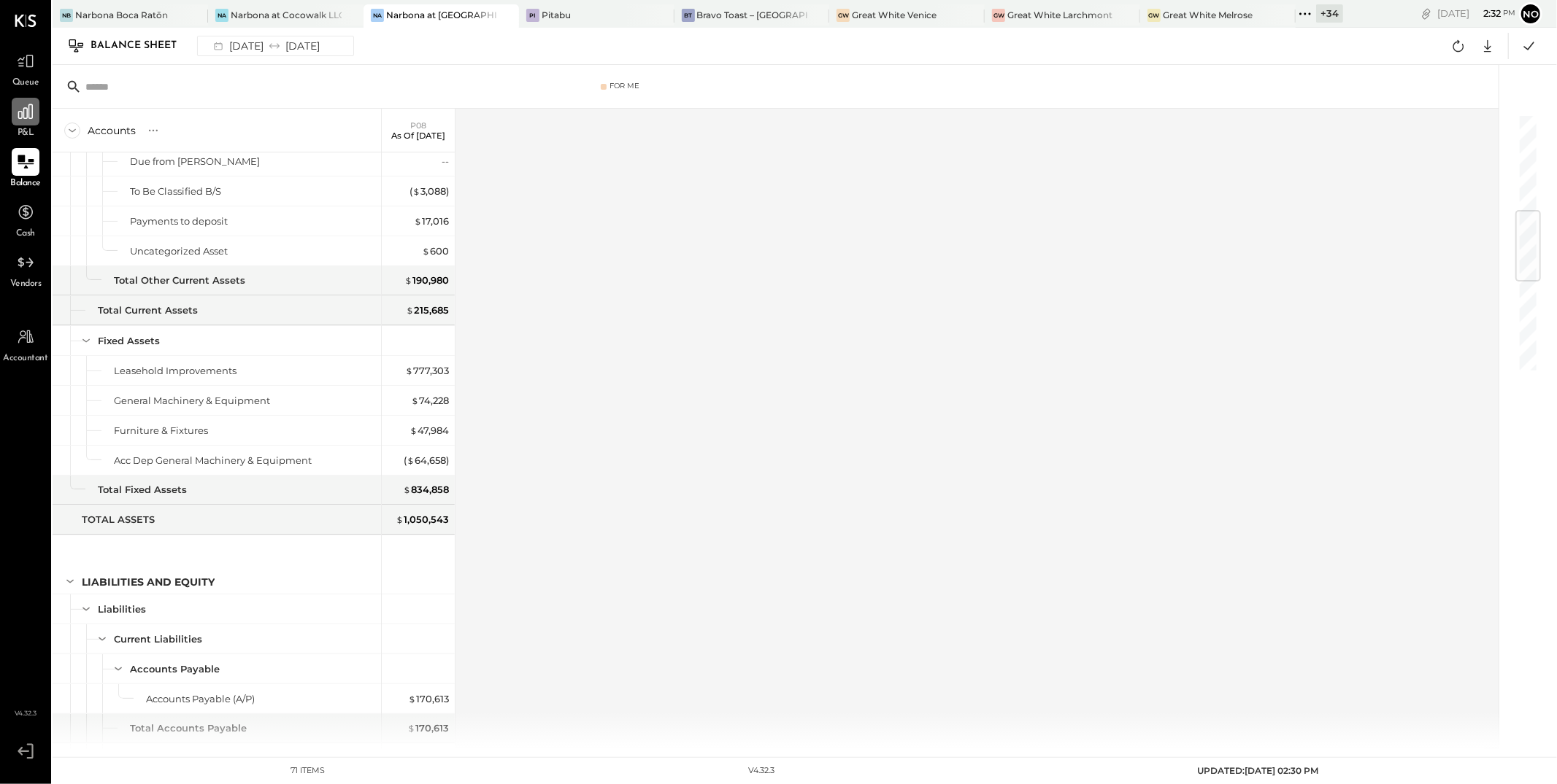
click at [27, 114] on icon at bounding box center [25, 111] width 19 height 19
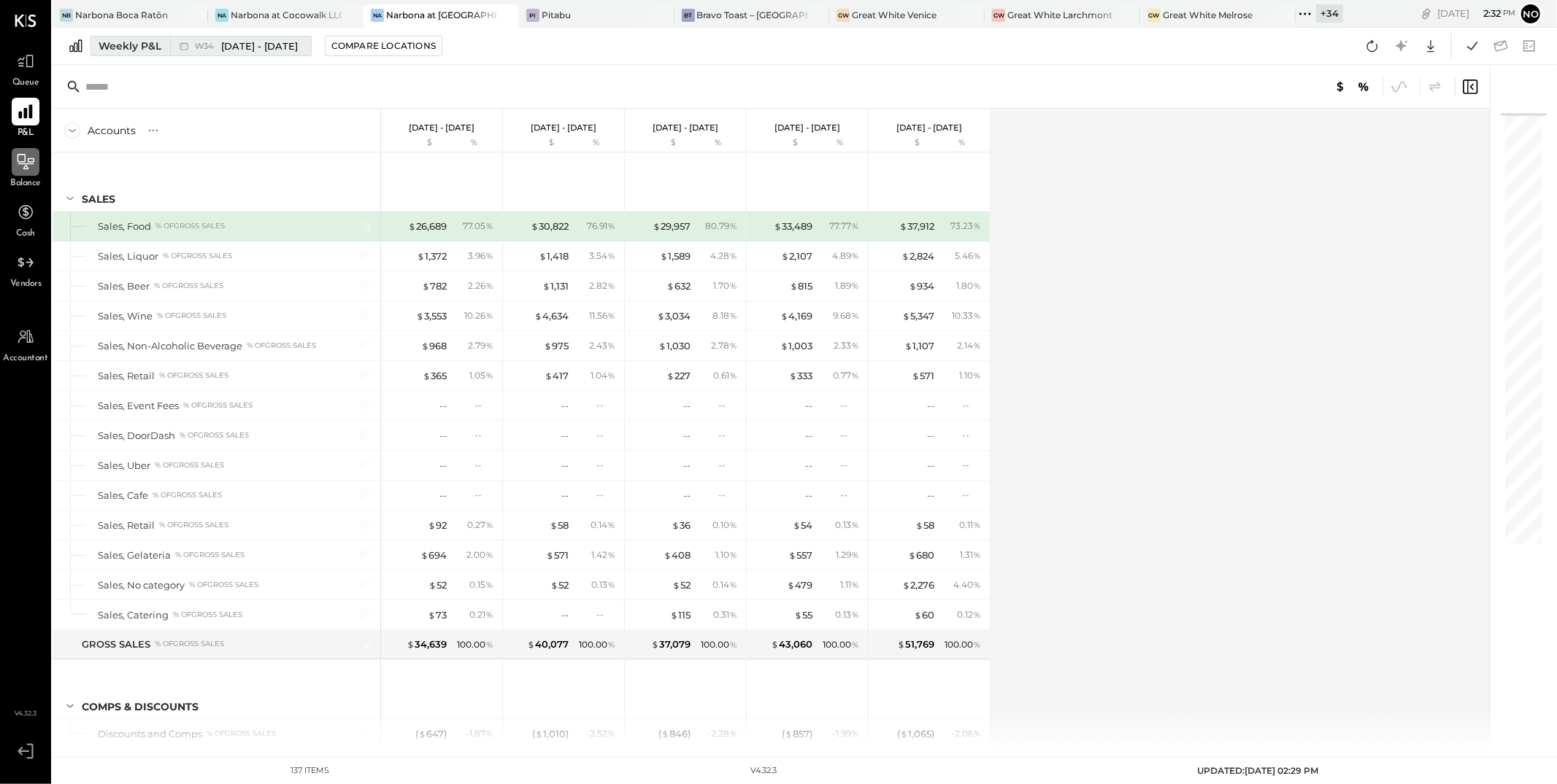
click at [268, 43] on span "Aug 18 - 24, 2025" at bounding box center [260, 46] width 76 height 14
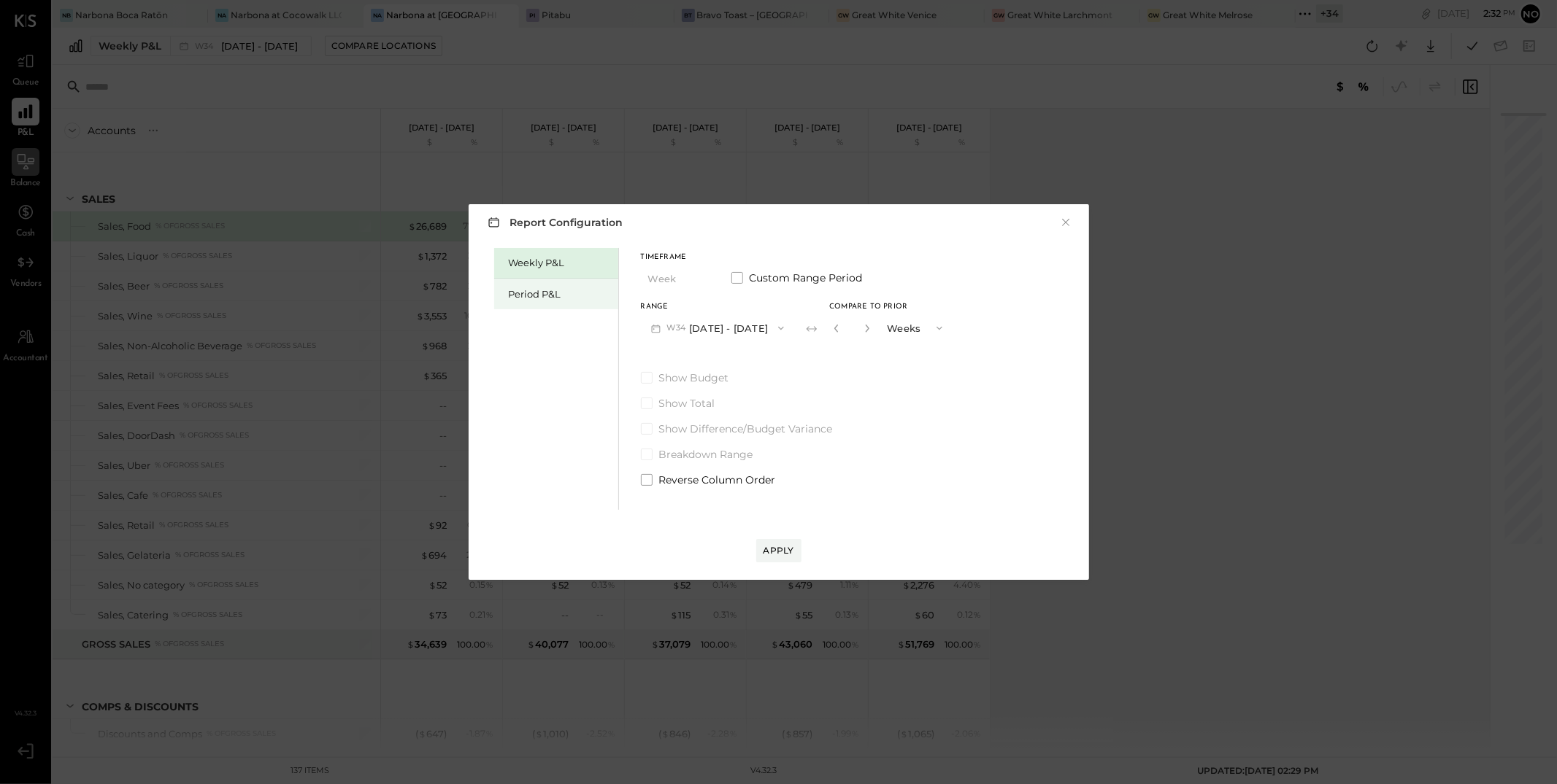
click at [530, 295] on div "Period P&L" at bounding box center [560, 294] width 102 height 14
click at [847, 329] on div "Compare" at bounding box center [832, 327] width 47 height 13
click at [870, 330] on icon "button" at bounding box center [865, 328] width 9 height 9
type input "*"
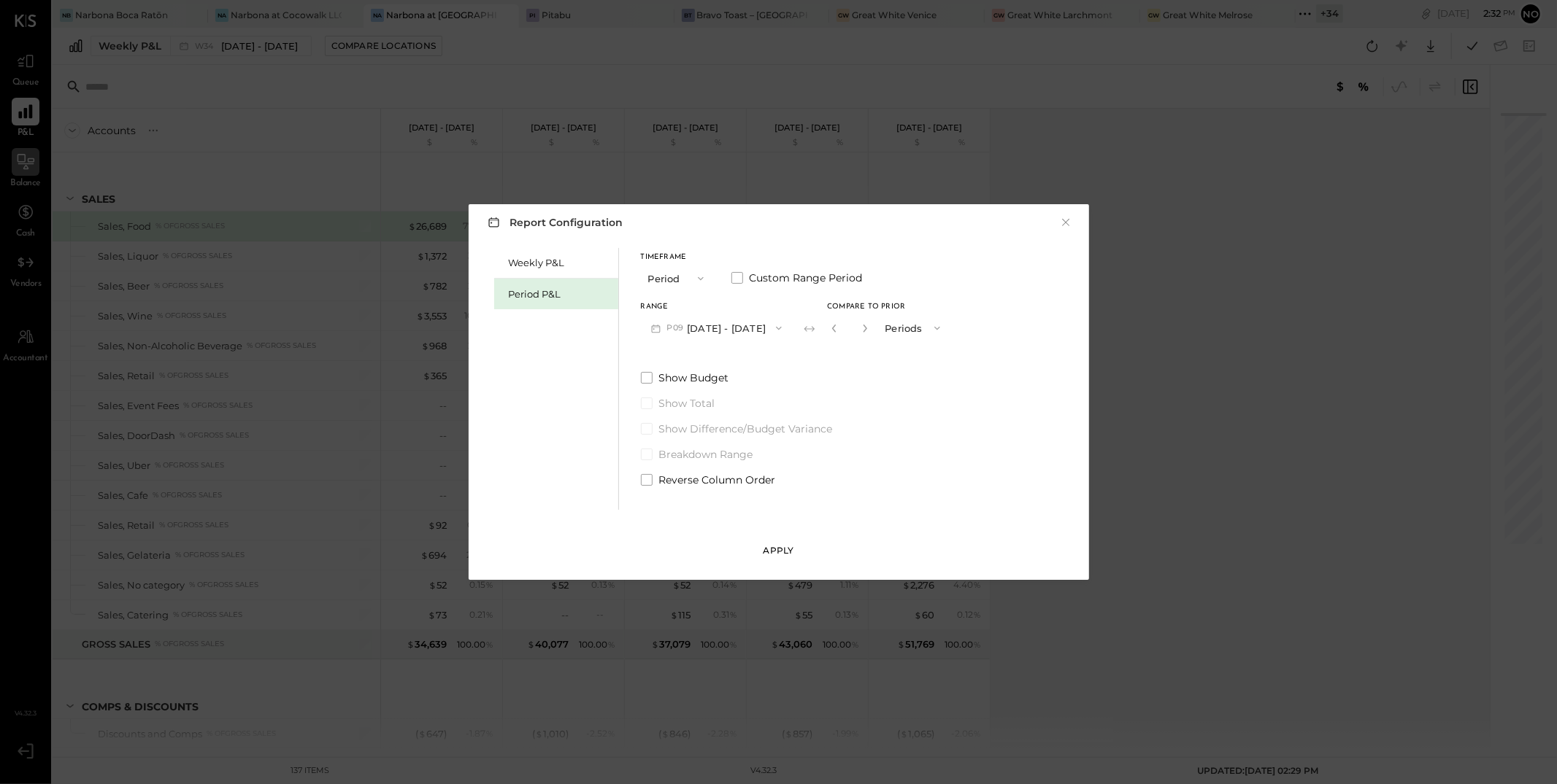
click at [776, 549] on div "Apply" at bounding box center [778, 550] width 30 height 13
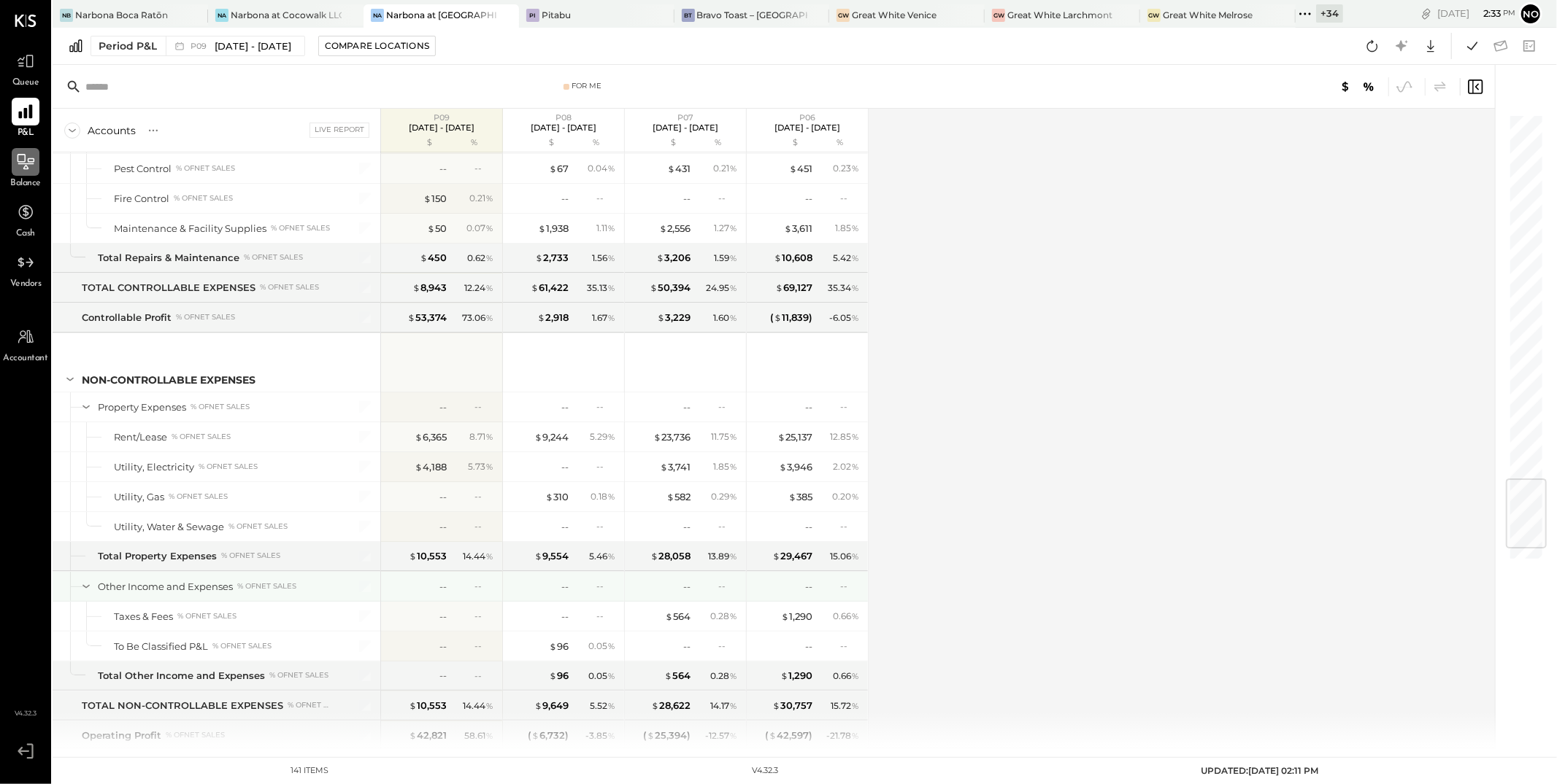
scroll to position [3183, 0]
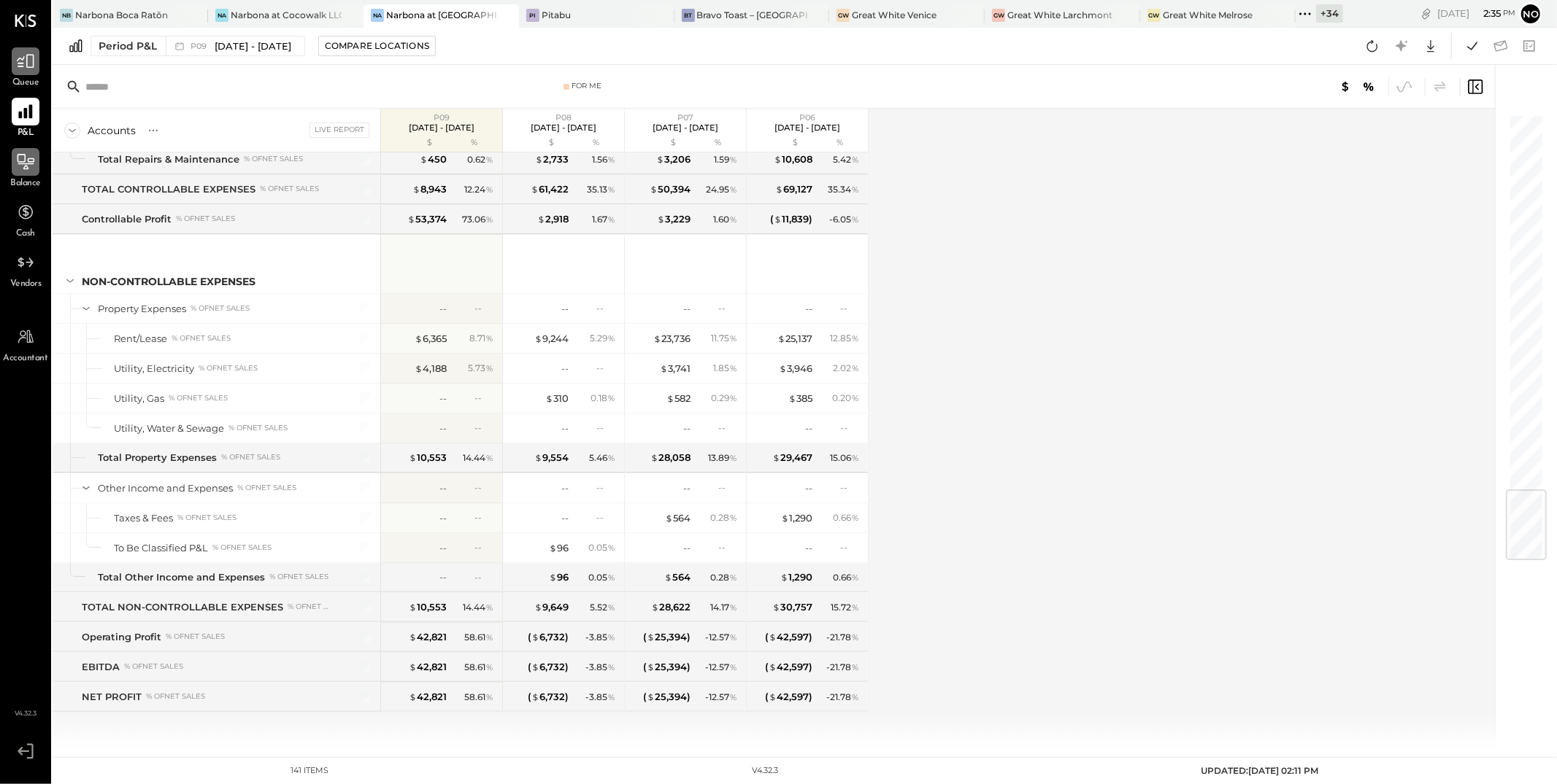
click at [25, 74] on div at bounding box center [25, 61] width 27 height 27
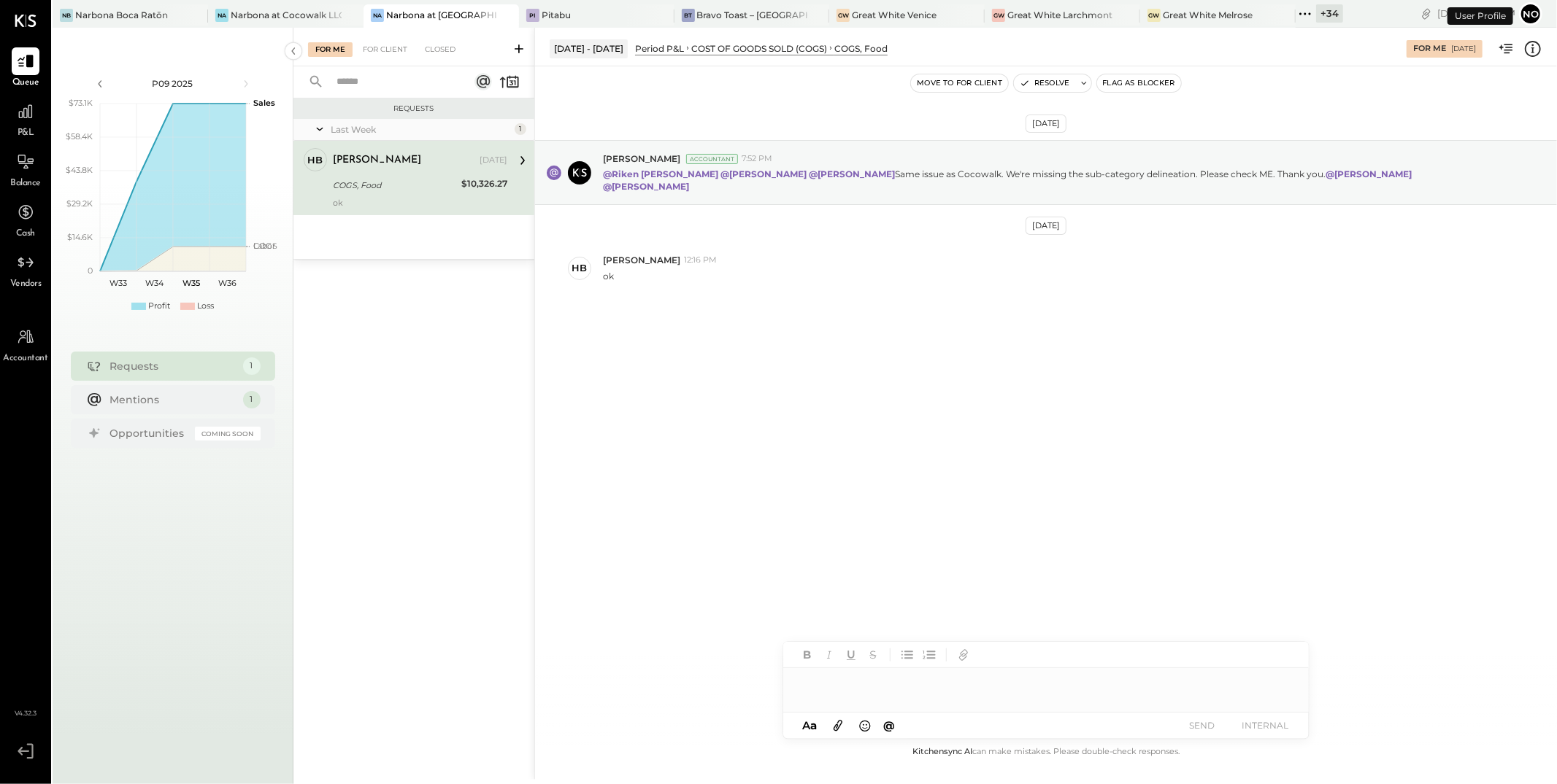
click at [388, 190] on div "COGS, Food" at bounding box center [395, 185] width 125 height 15
click at [824, 684] on div at bounding box center [1046, 683] width 526 height 29
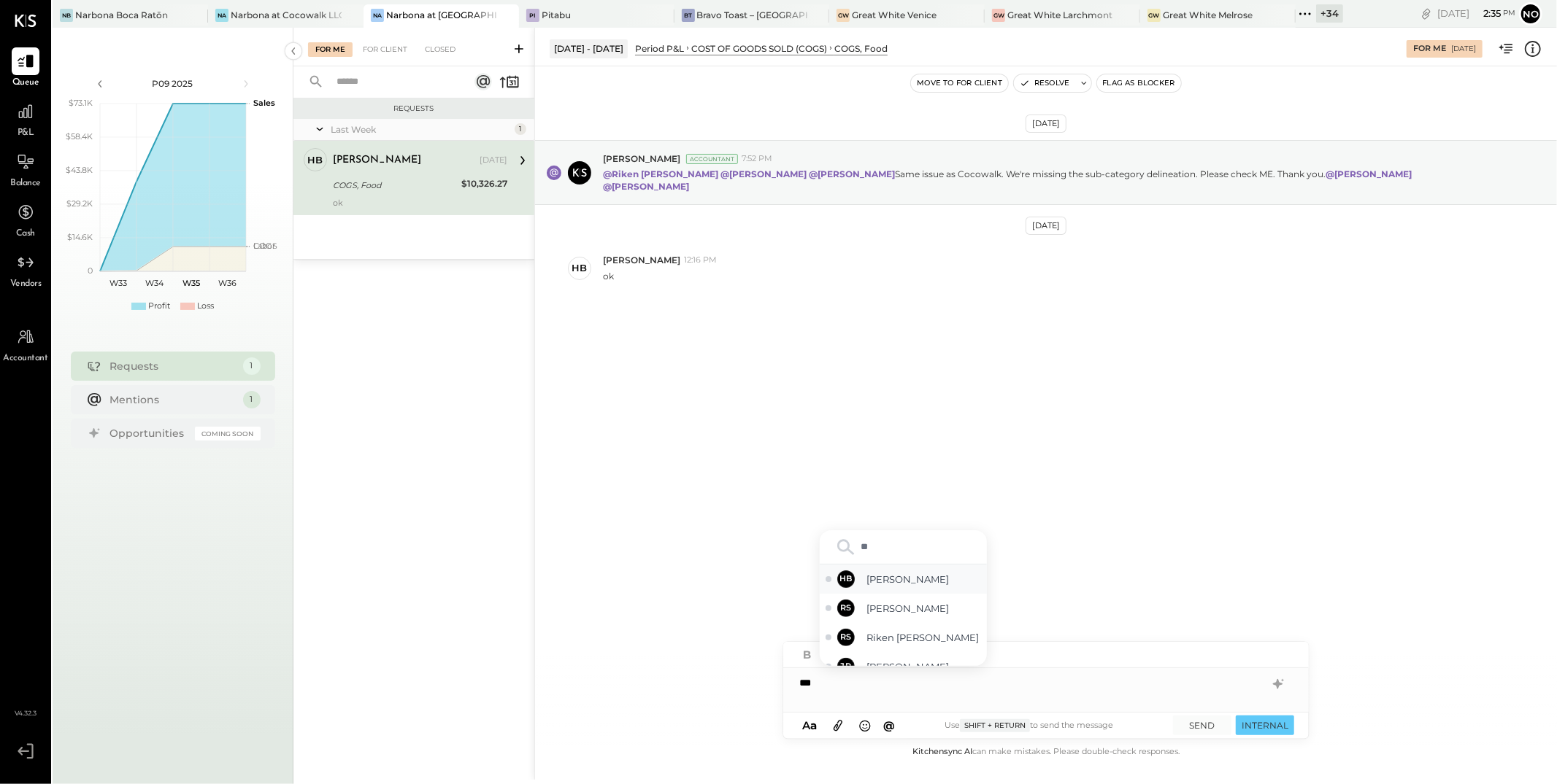
click at [893, 578] on span "Heidy Balart" at bounding box center [924, 579] width 115 height 14
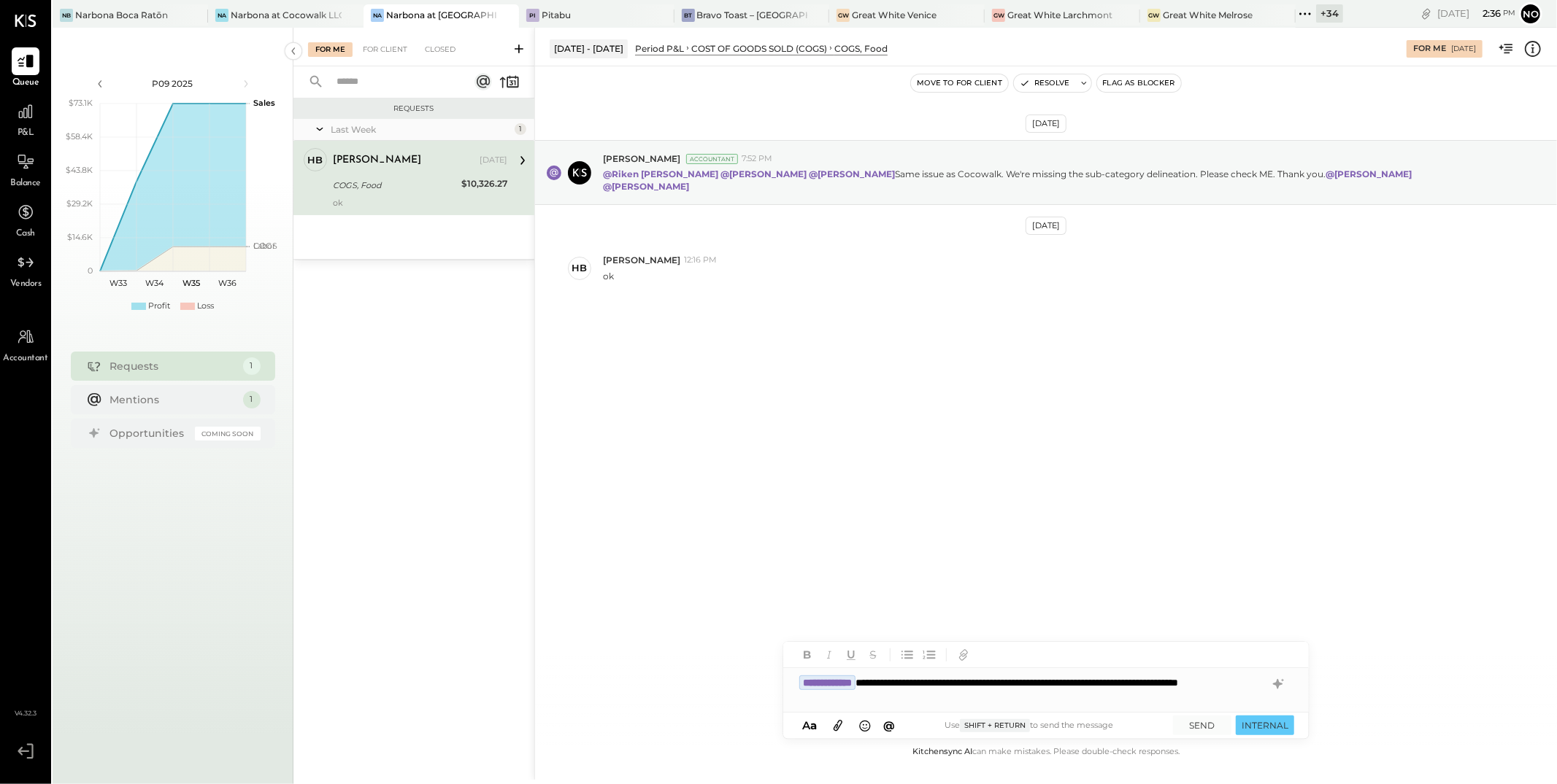
click at [877, 701] on div "**********" at bounding box center [1046, 690] width 526 height 44
click at [1041, 699] on div "**********" at bounding box center [1046, 690] width 526 height 44
click at [1042, 702] on div "**********" at bounding box center [1046, 690] width 526 height 44
type input "****"
click at [929, 649] on span "Lilia Martinez Nogueda" at bounding box center [924, 652] width 115 height 14
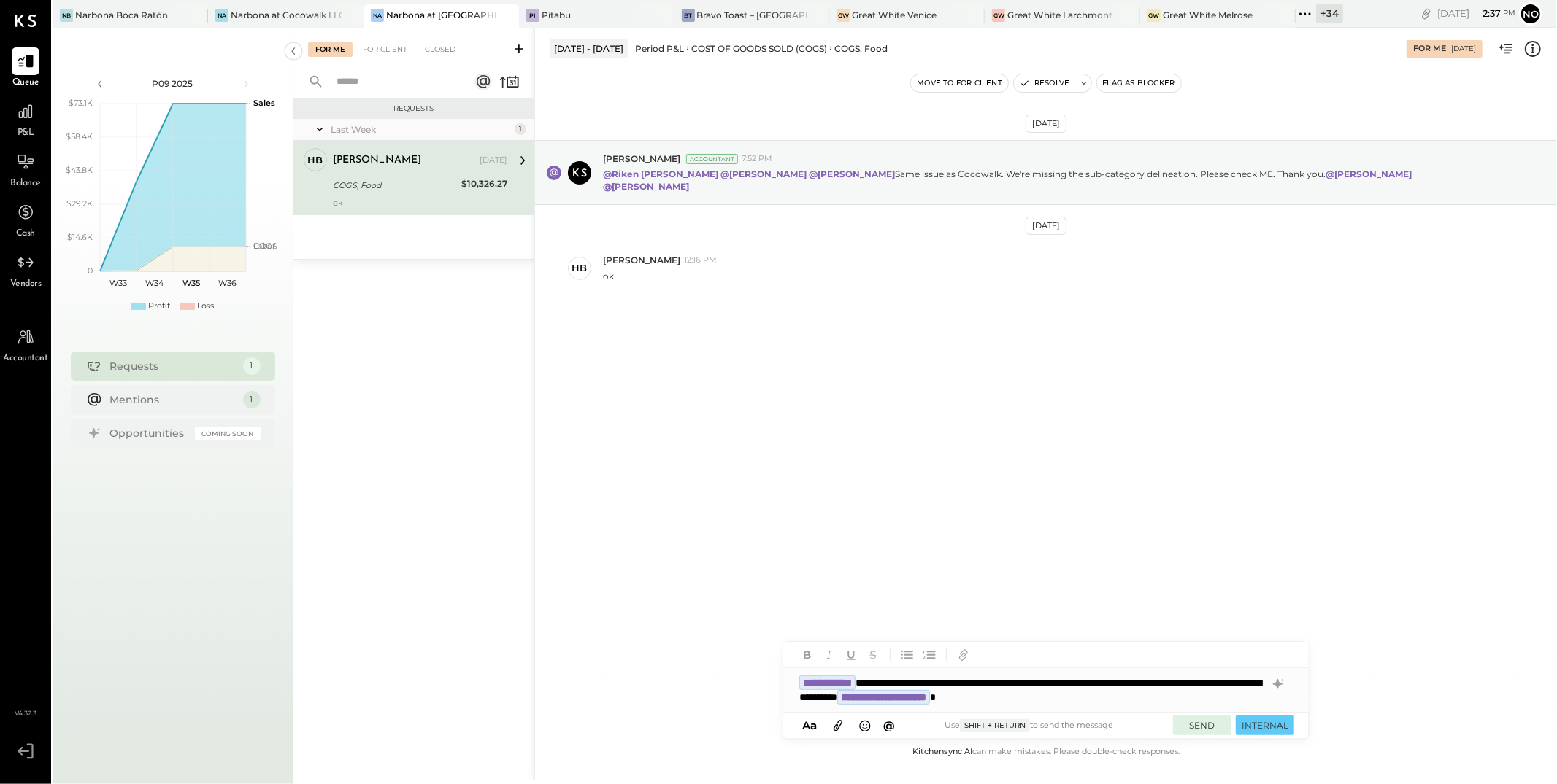
click at [1197, 724] on button "SEND" at bounding box center [1202, 725] width 59 height 20
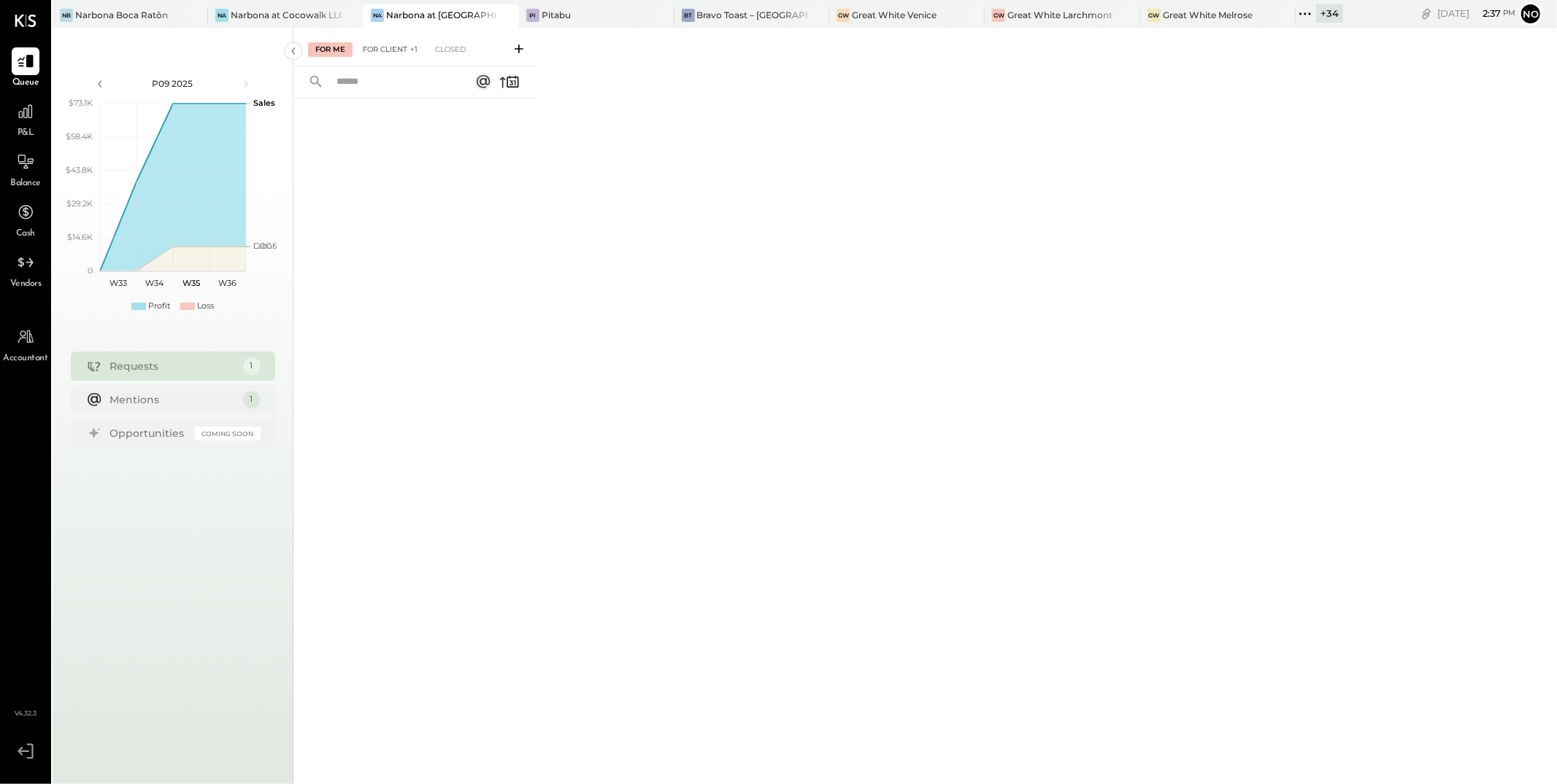
click at [381, 50] on div "For Client +1" at bounding box center [390, 49] width 70 height 15
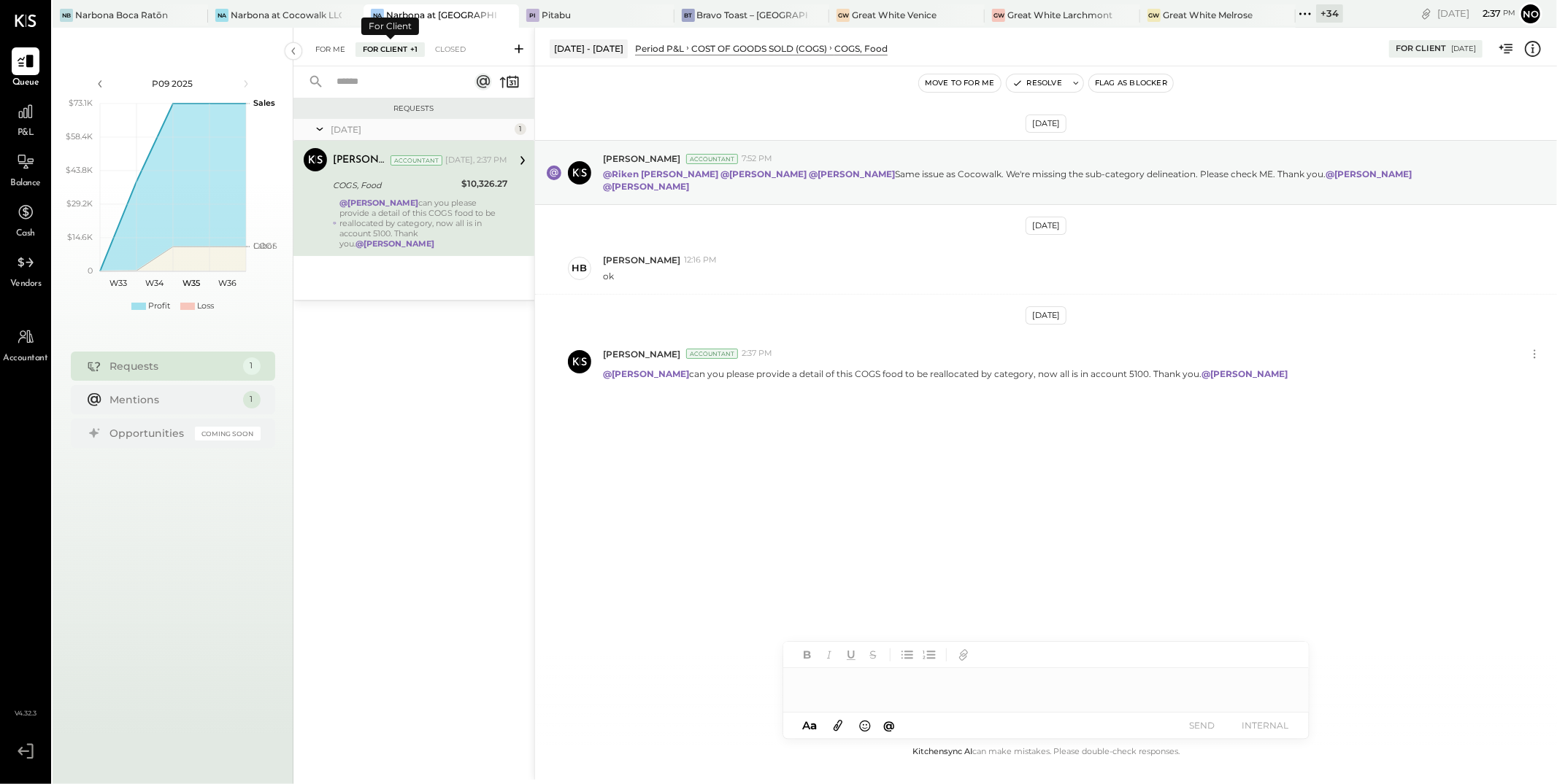
click at [334, 46] on div "For Me" at bounding box center [329, 49] width 44 height 15
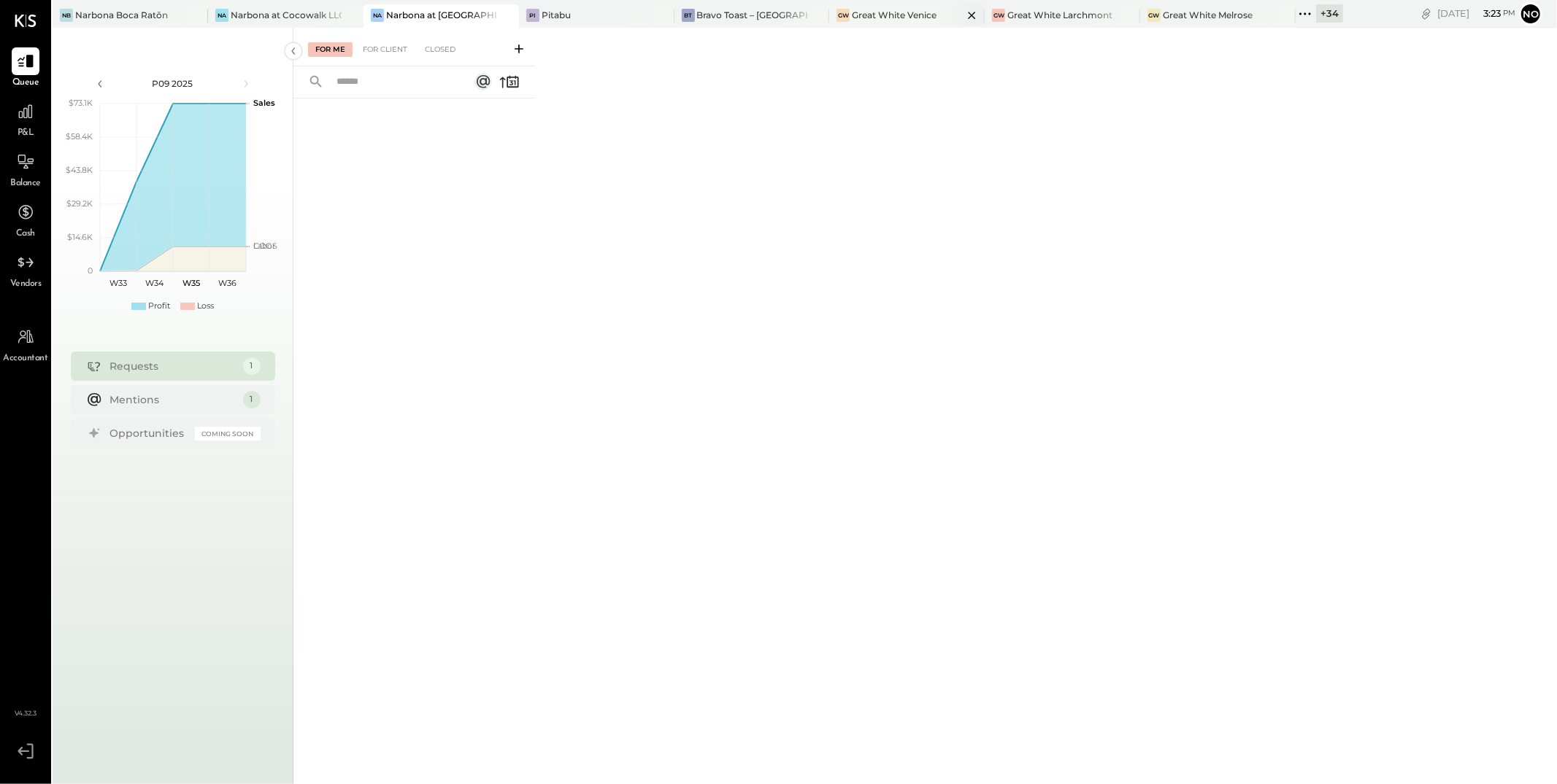
click at [878, 14] on div "Great White Venice" at bounding box center [894, 15] width 84 height 13
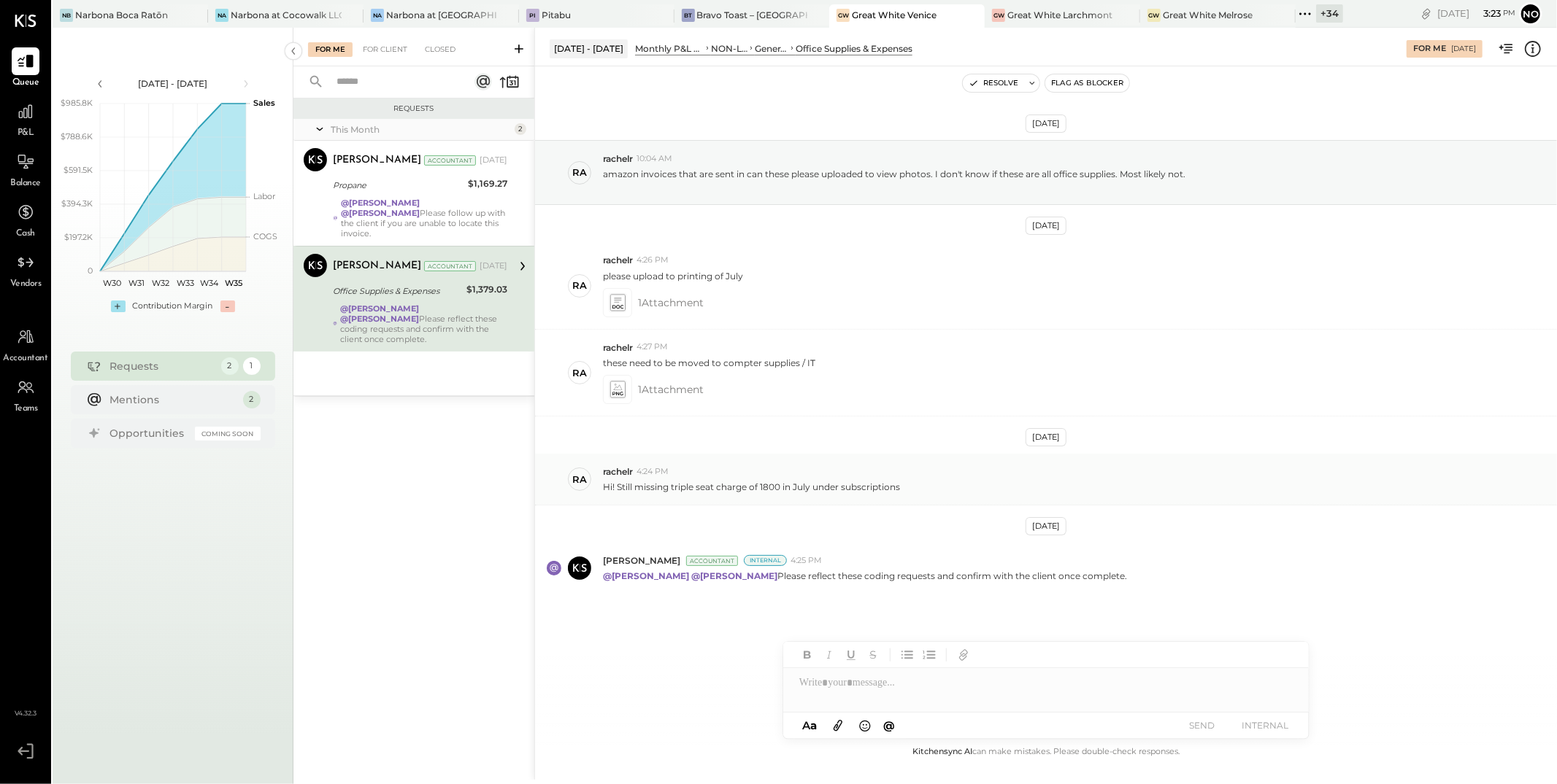
drag, startPoint x: 635, startPoint y: 490, endPoint x: 902, endPoint y: 493, distance: 267.0
click at [900, 493] on p "Hi! Still missing triple seat charge of 1800 in July under subscriptions" at bounding box center [751, 487] width 297 height 13
copy p "missing triple seat charge of 1800 in July under subscriptions"
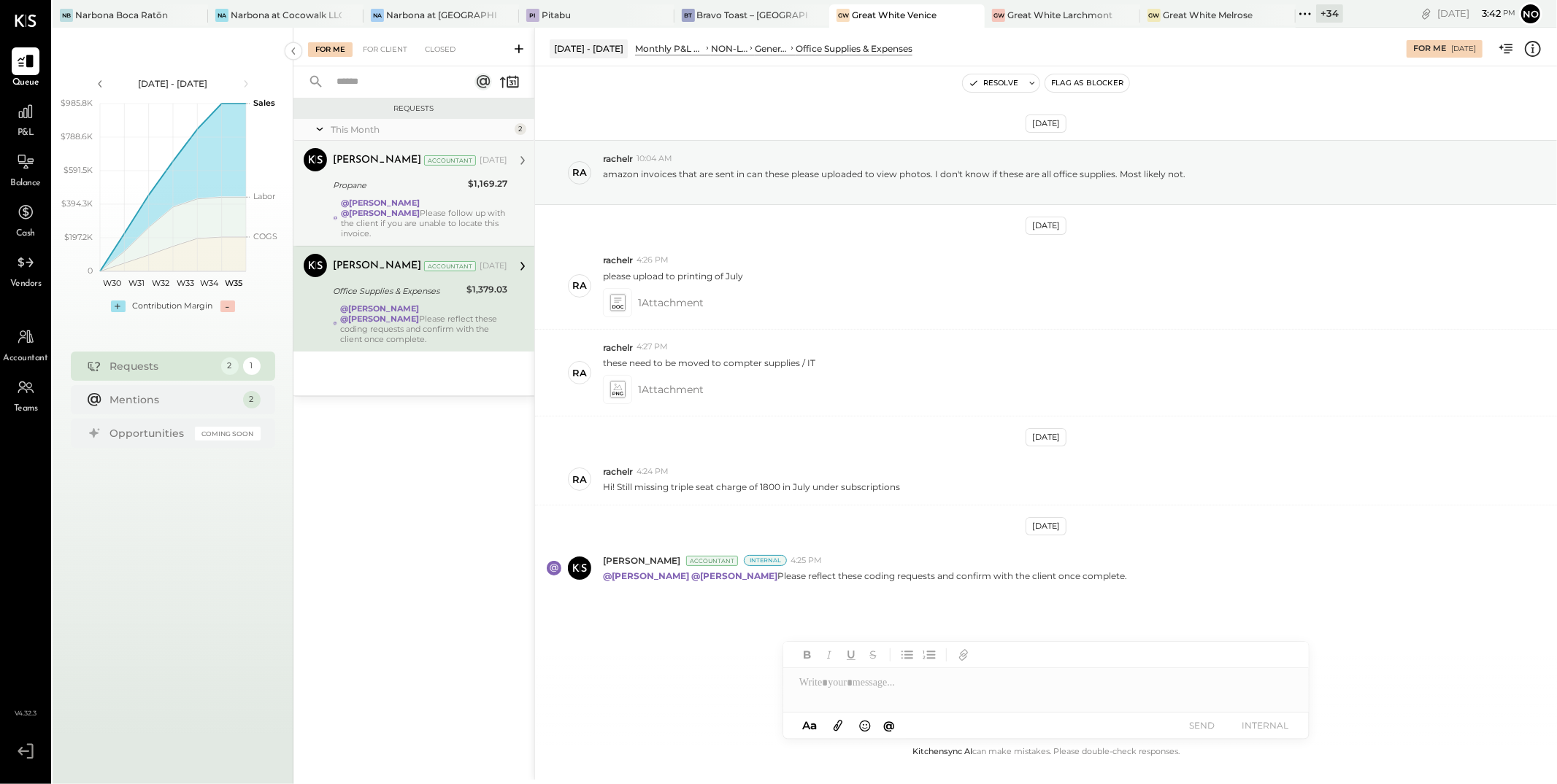
click at [410, 201] on strong "@[PERSON_NAME]" at bounding box center [380, 203] width 78 height 10
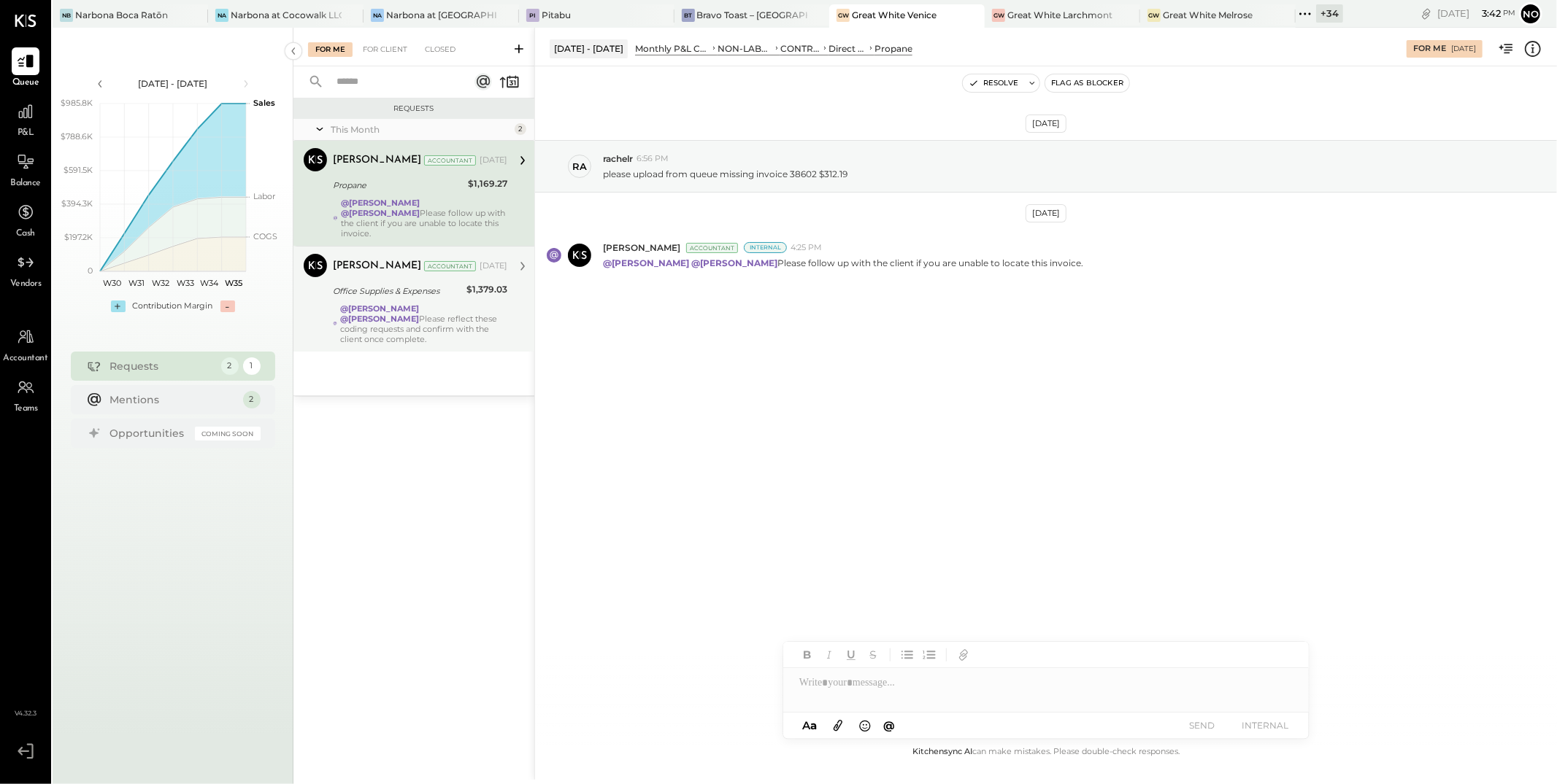
click at [398, 304] on strong "@[PERSON_NAME]" at bounding box center [379, 309] width 78 height 10
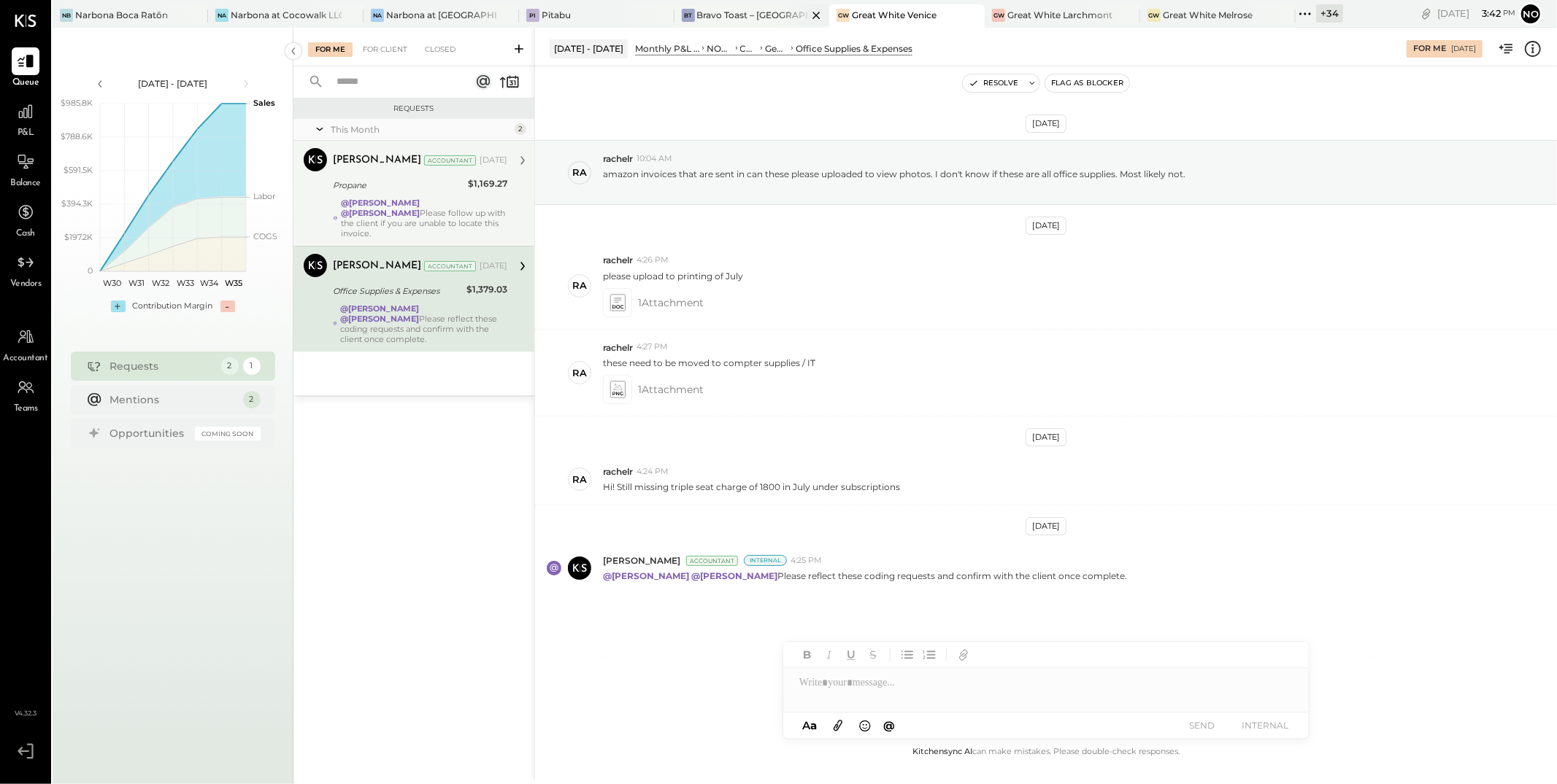
click at [714, 14] on div "Bravo Toast – [GEOGRAPHIC_DATA]" at bounding box center [752, 15] width 111 height 13
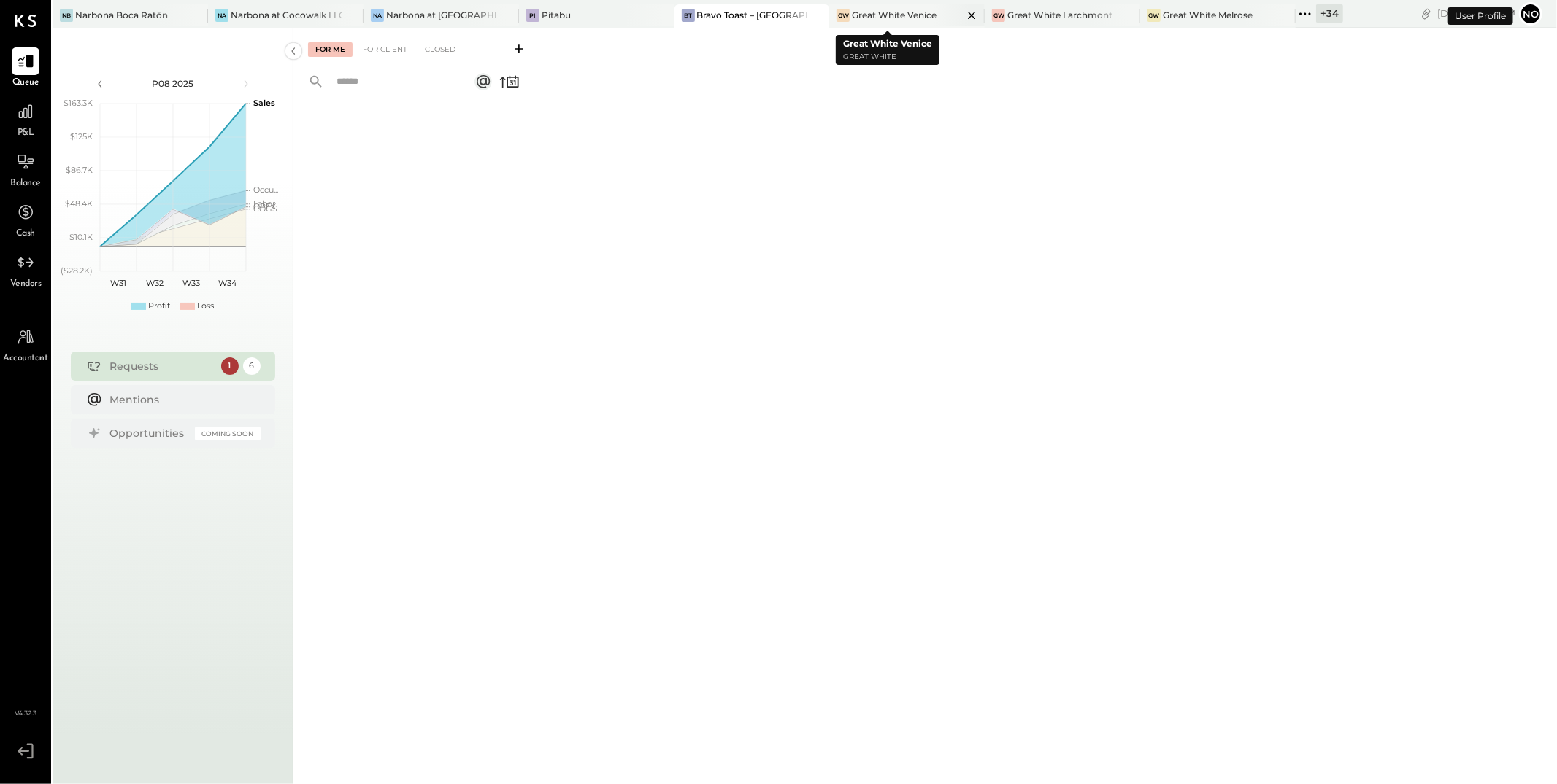
click at [963, 17] on icon at bounding box center [972, 16] width 19 height 18
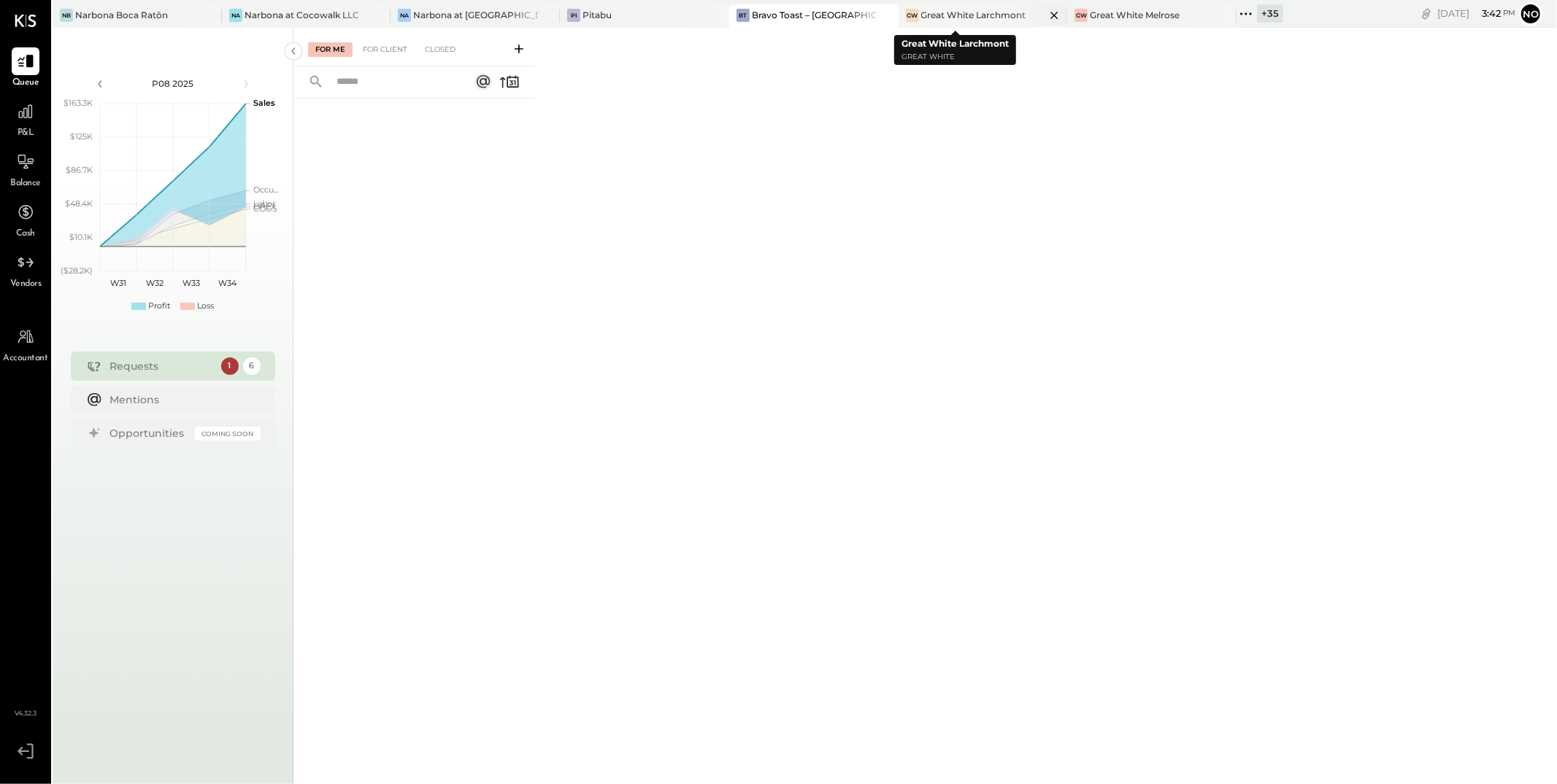
click at [1045, 16] on icon at bounding box center [1054, 16] width 19 height 18
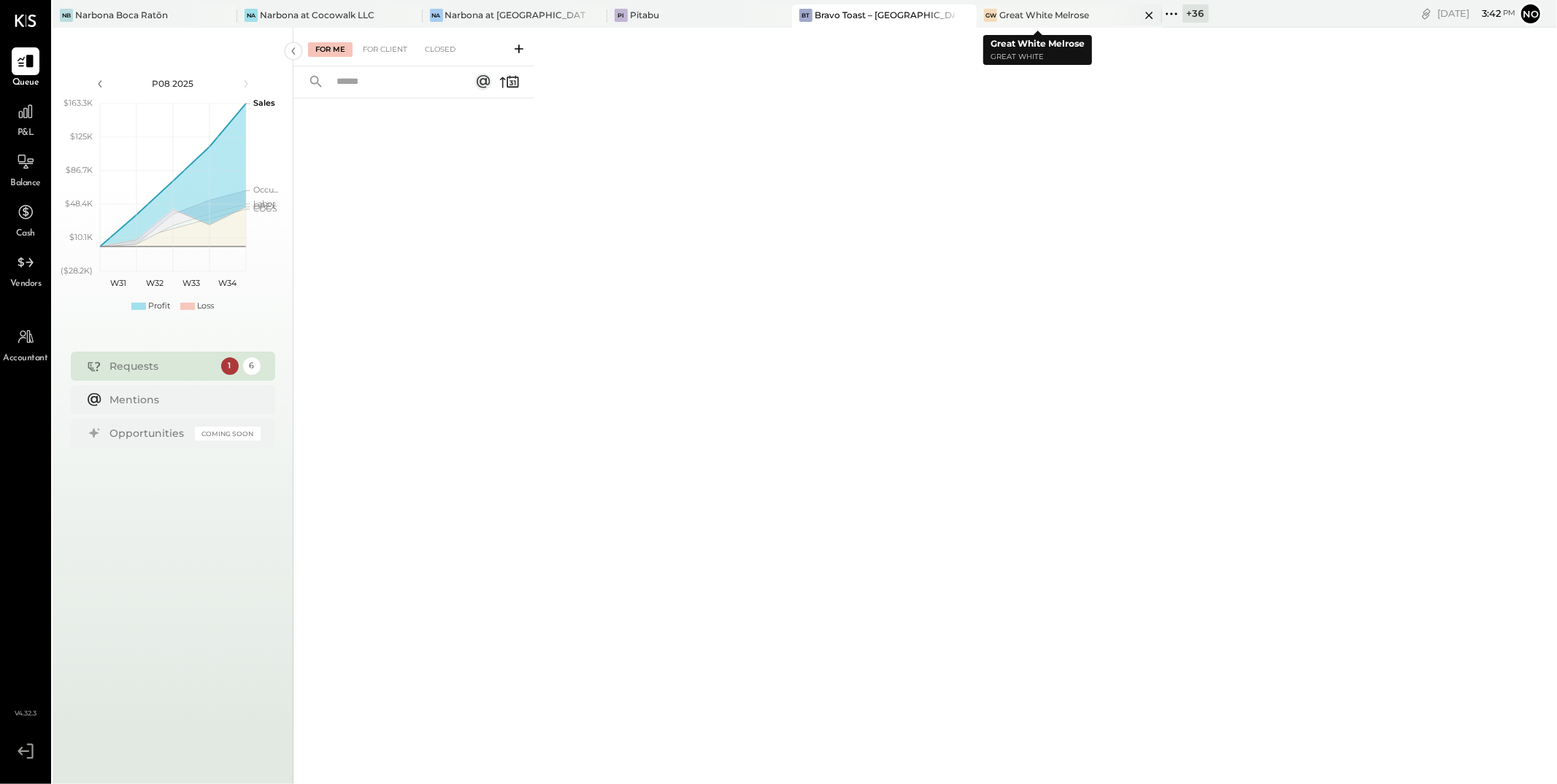
click at [1140, 16] on icon at bounding box center [1149, 16] width 19 height 18
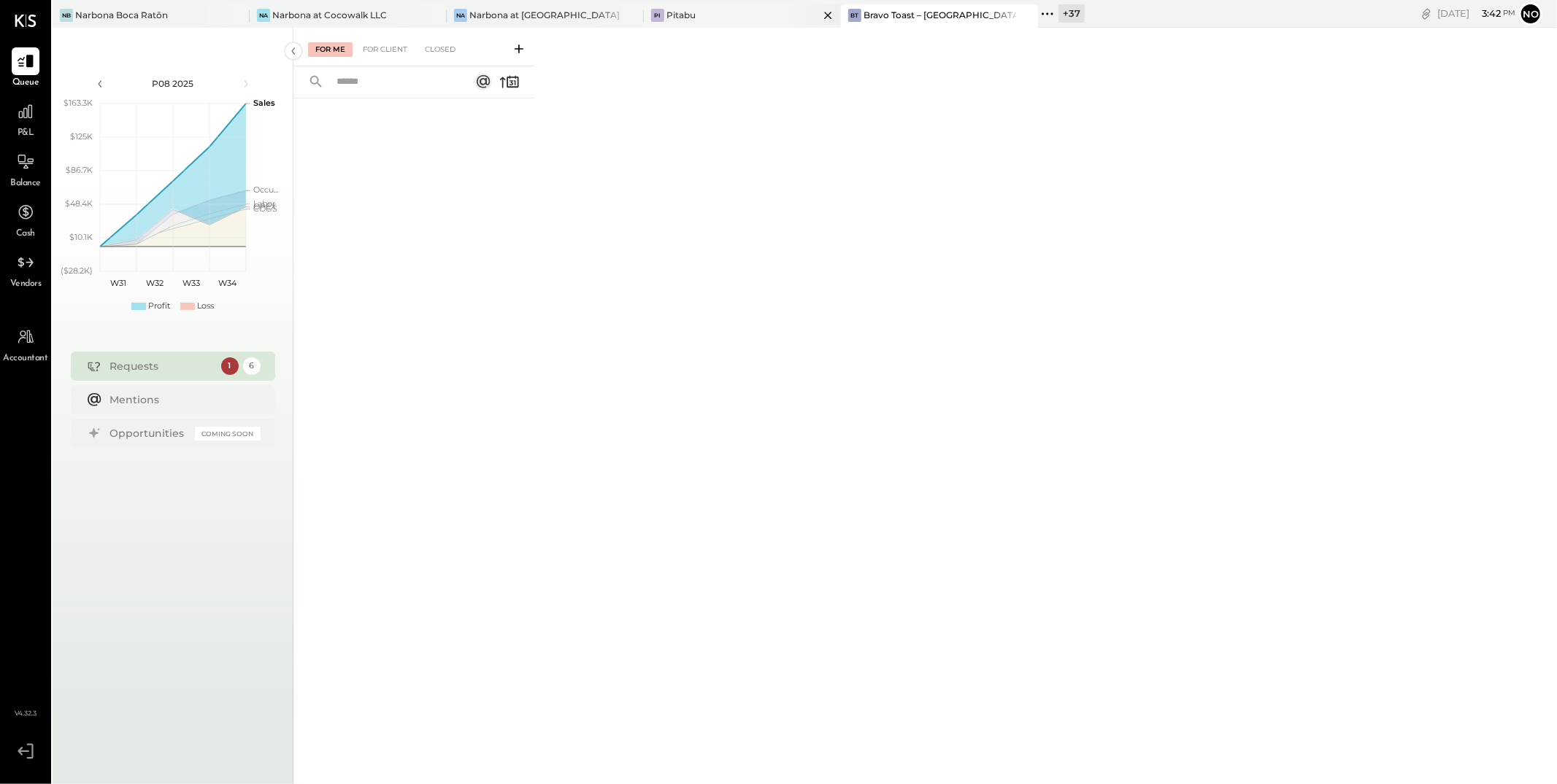
click at [831, 18] on icon at bounding box center [828, 16] width 19 height 18
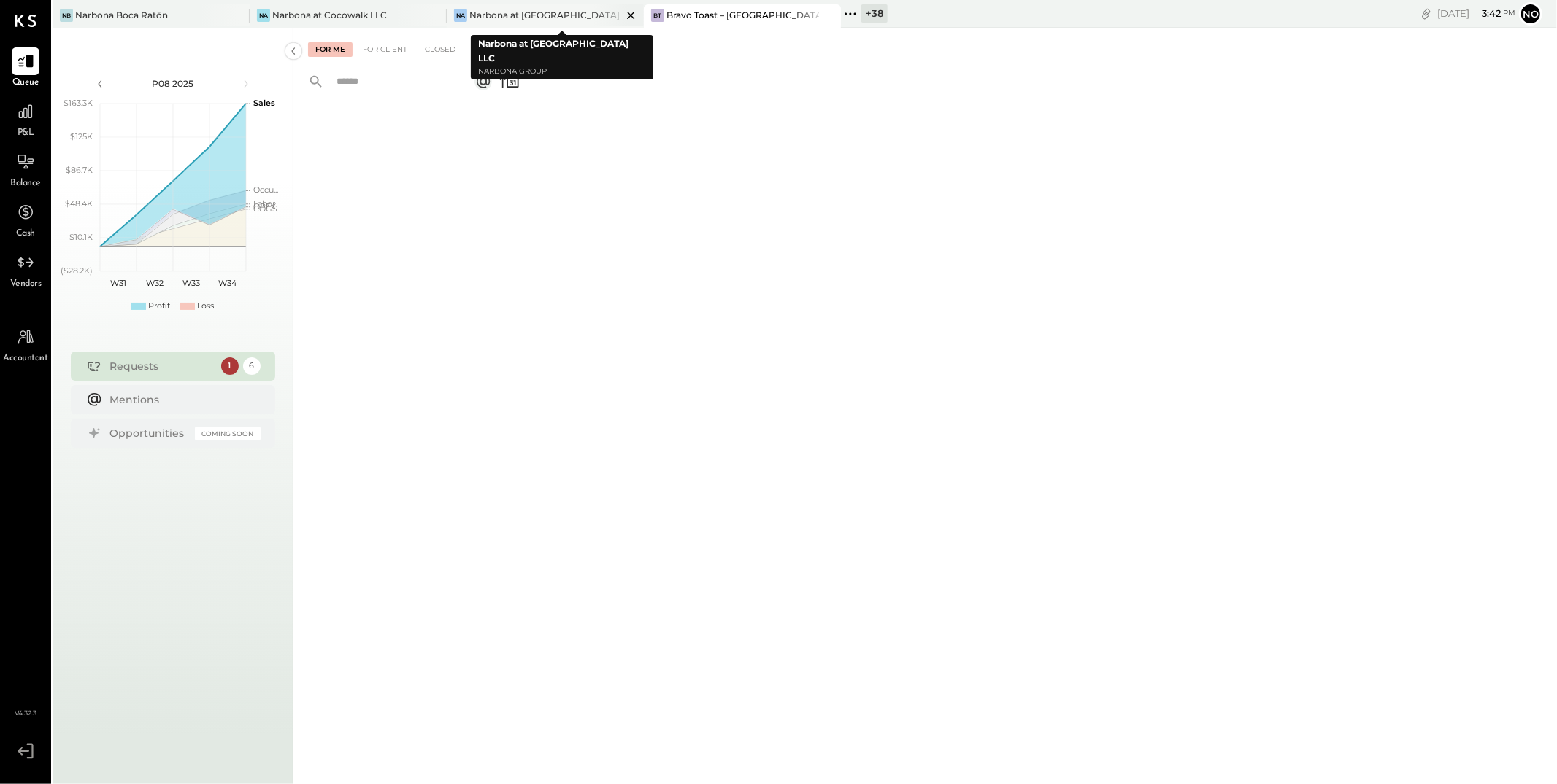
click at [631, 10] on icon at bounding box center [630, 16] width 19 height 18
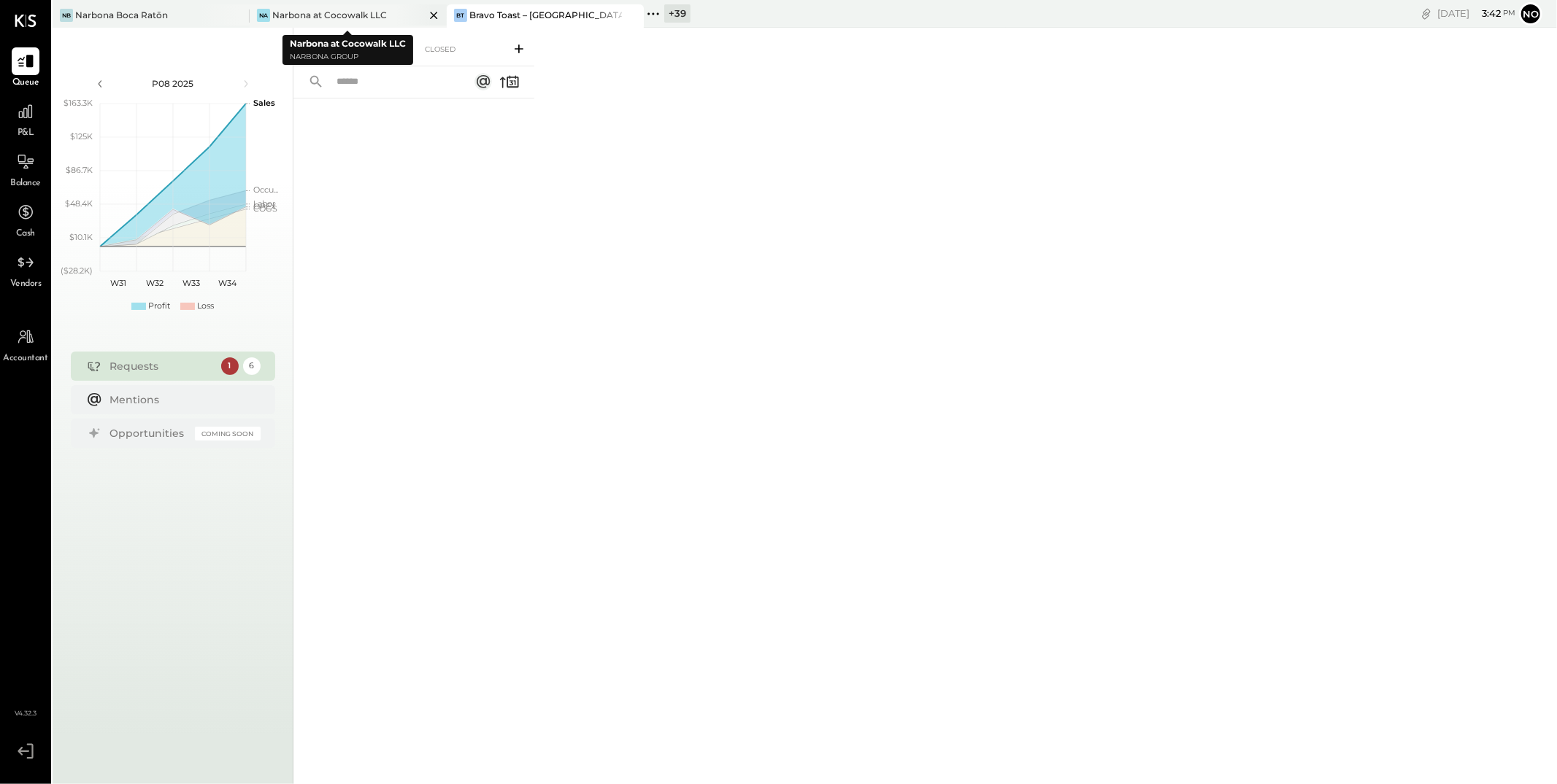
click at [433, 14] on icon at bounding box center [433, 15] width 7 height 7
click at [453, 14] on icon at bounding box center [456, 13] width 19 height 19
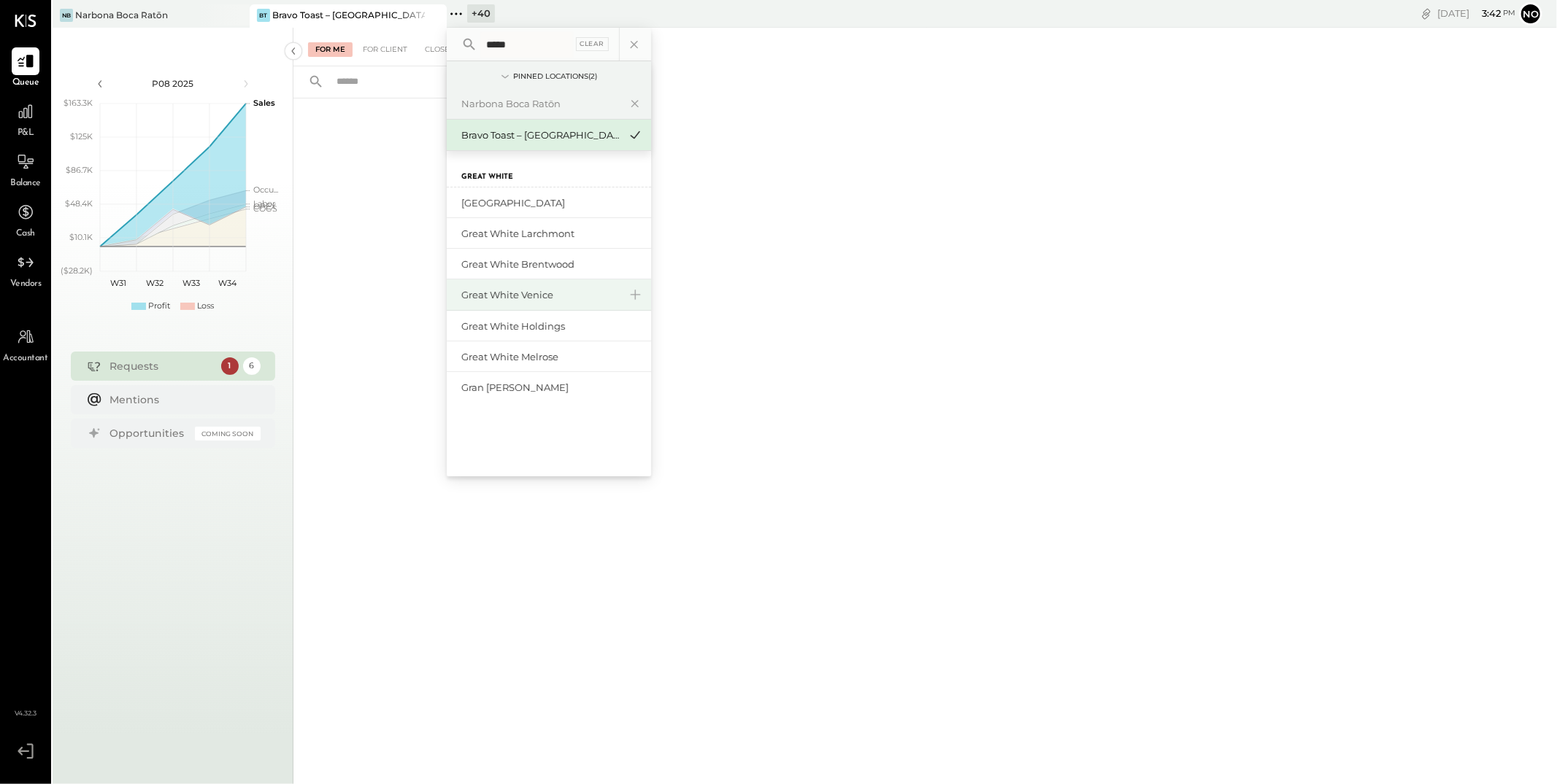
type input "*****"
click at [527, 303] on div "Great White Venice" at bounding box center [549, 295] width 204 height 31
click at [534, 295] on div "Great White Venice" at bounding box center [540, 295] width 158 height 14
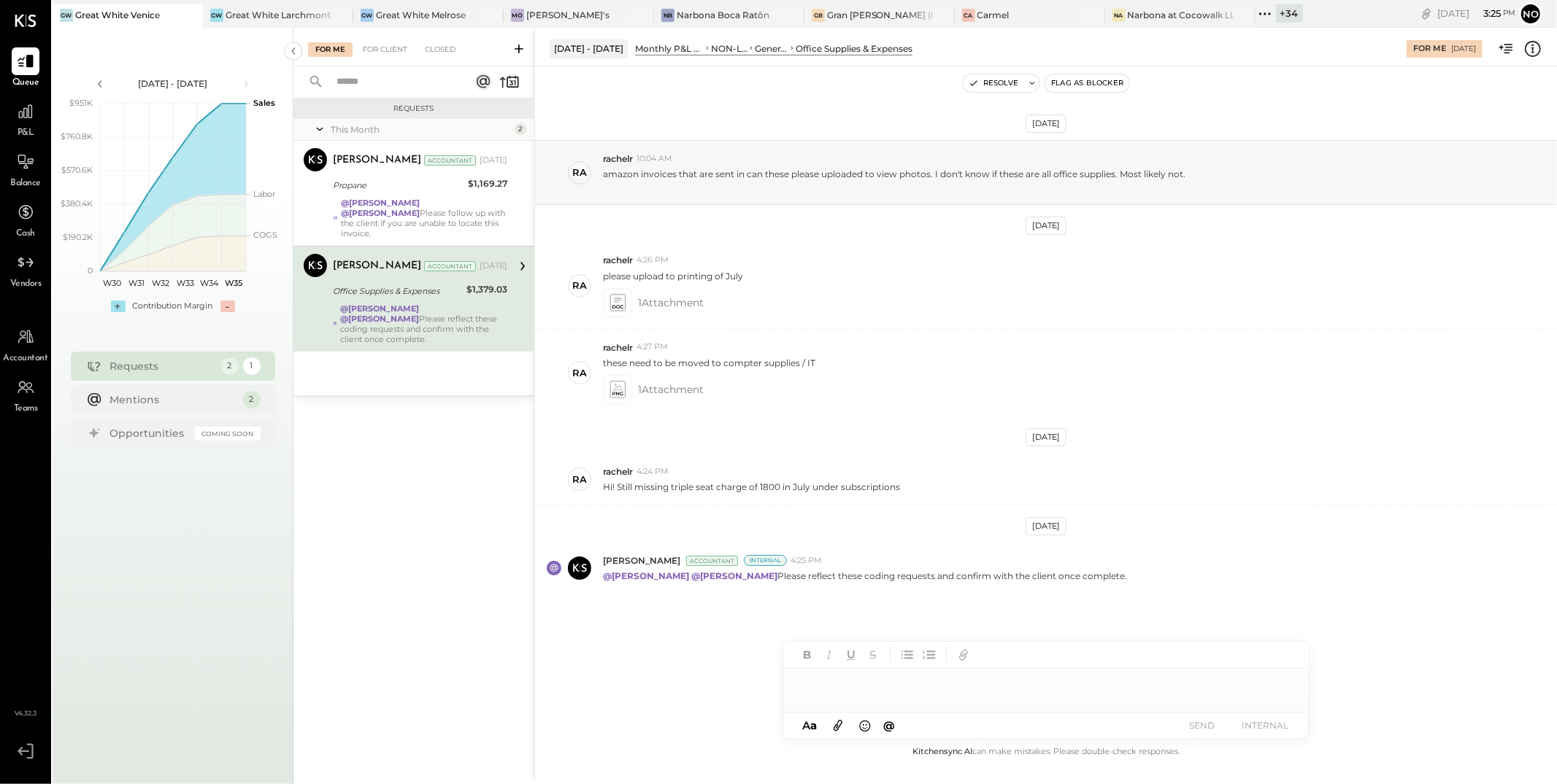
click at [827, 677] on div at bounding box center [1046, 683] width 526 height 29
type input "****"
click at [906, 660] on div "DA [PERSON_NAME]" at bounding box center [903, 652] width 168 height 29
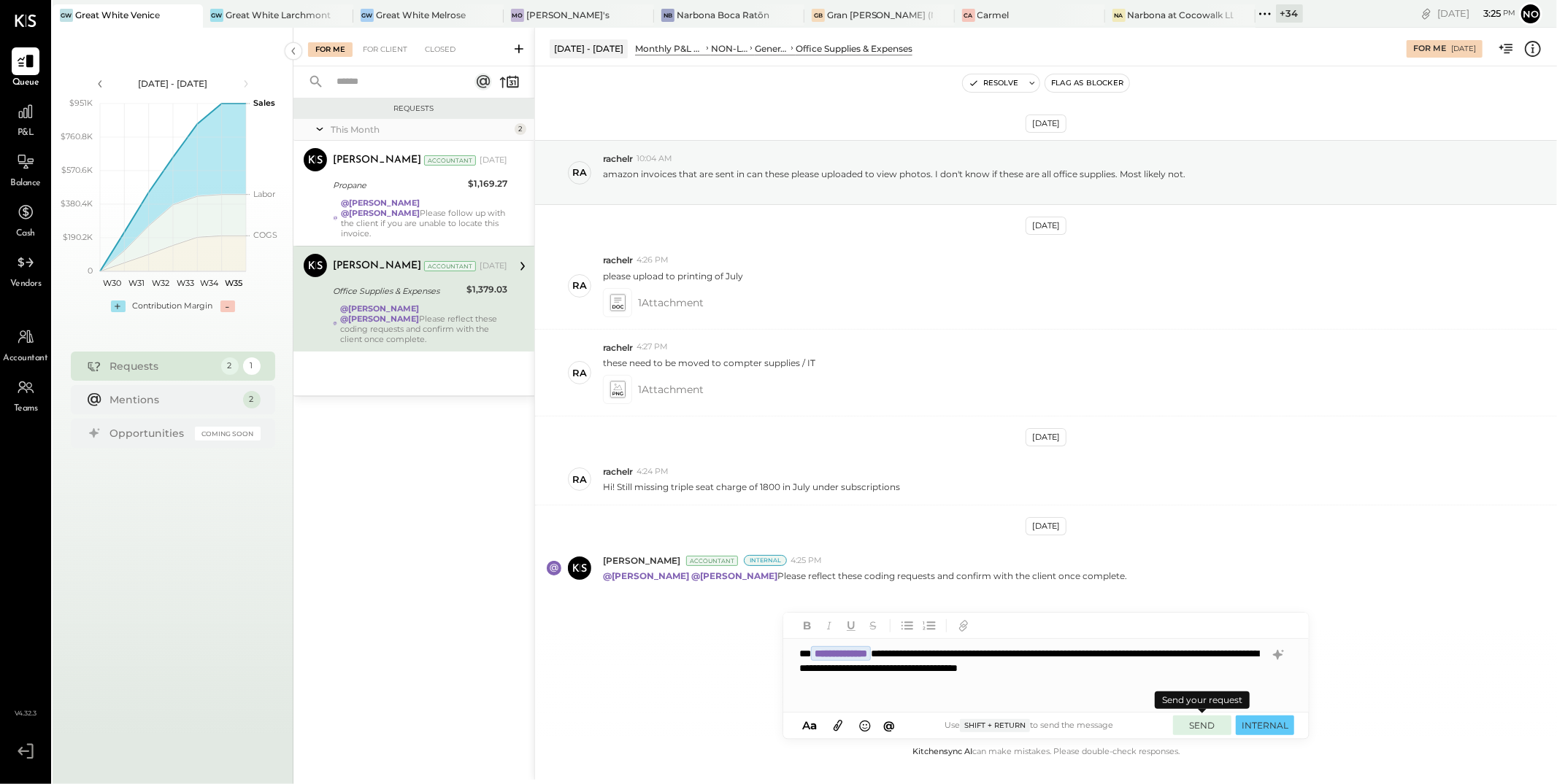
click at [1207, 725] on button "SEND" at bounding box center [1202, 725] width 59 height 20
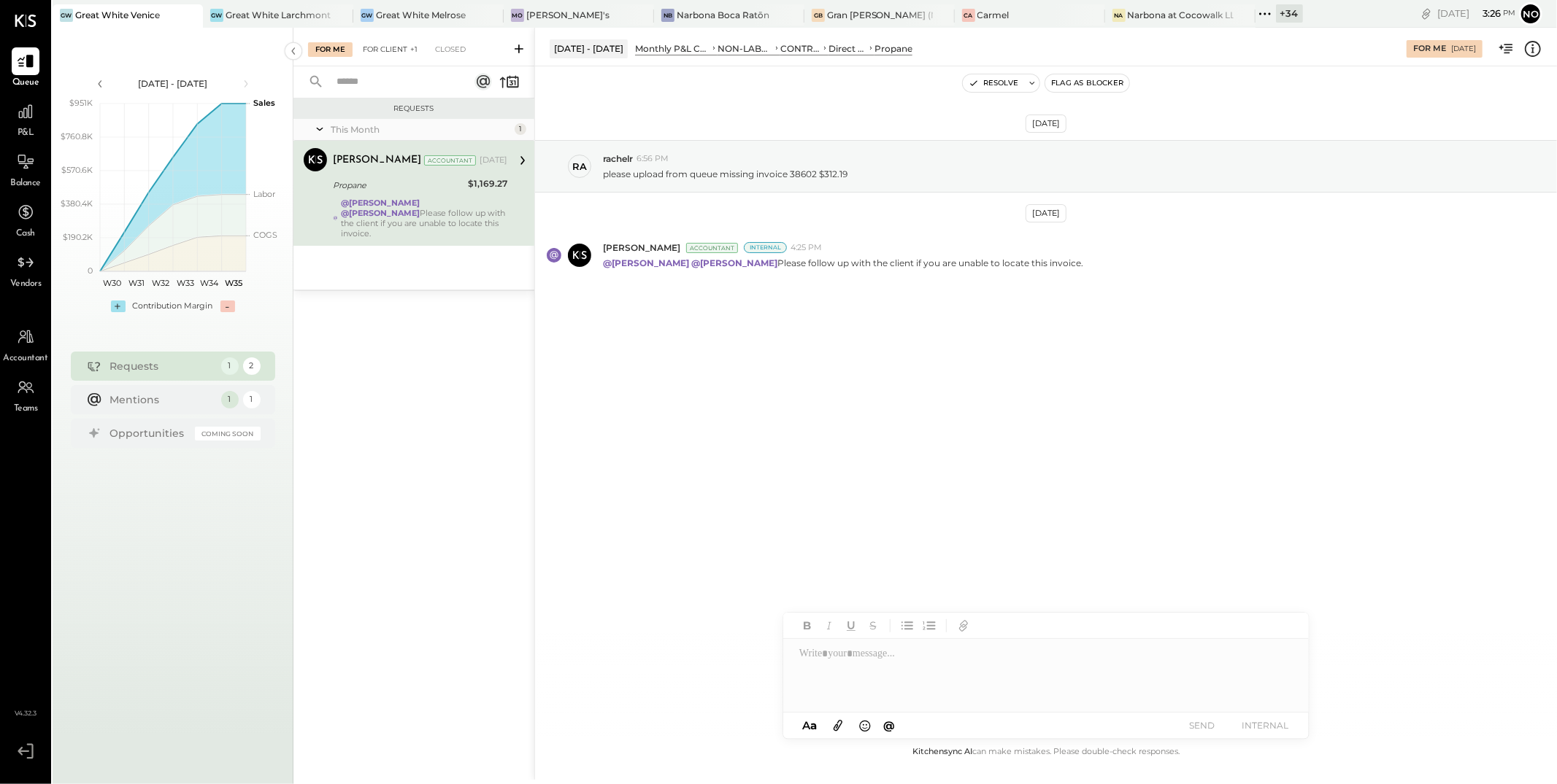
click at [384, 50] on div "For Client +1" at bounding box center [390, 49] width 70 height 15
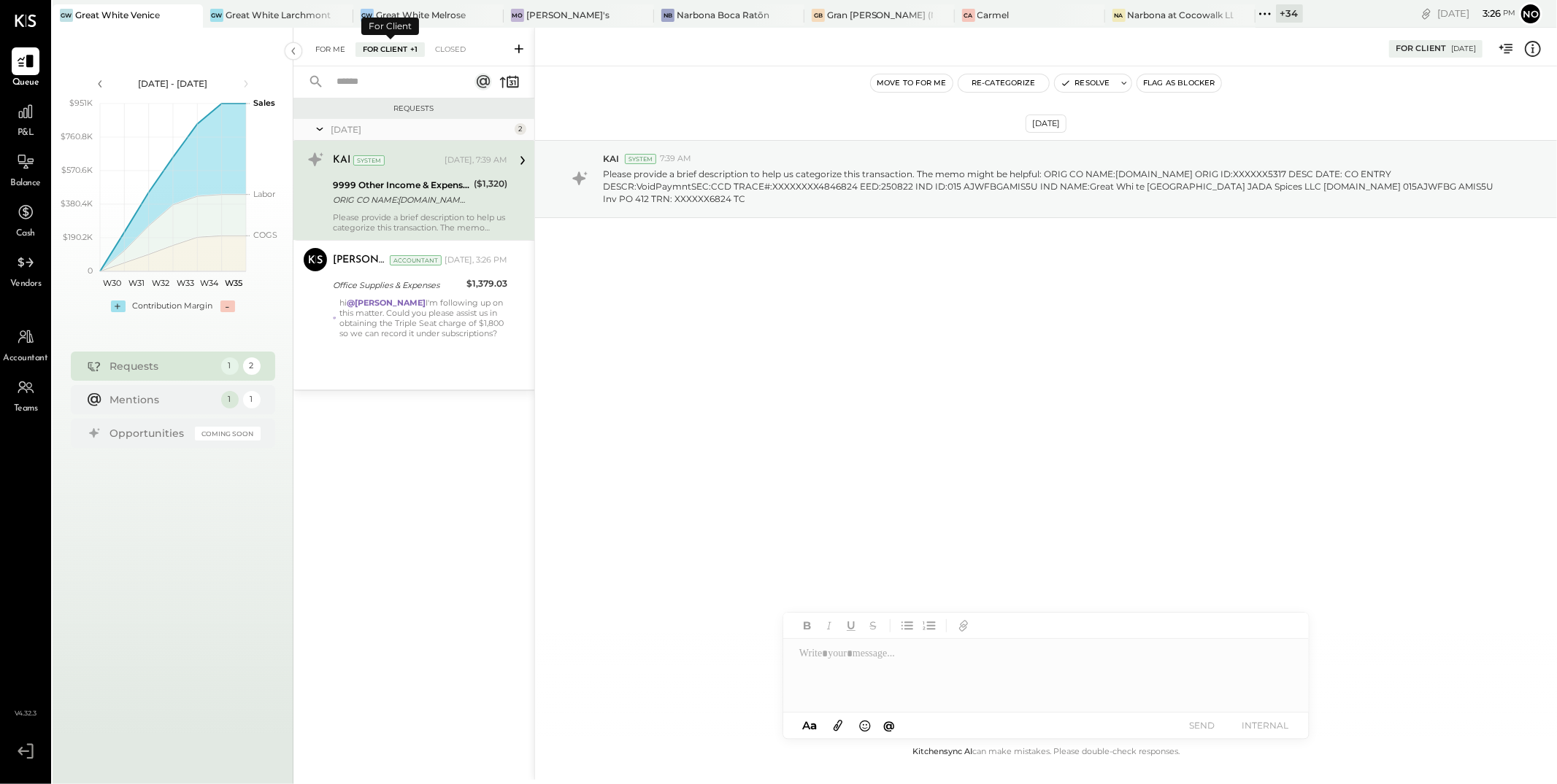
click at [338, 52] on div "For Me" at bounding box center [329, 49] width 44 height 15
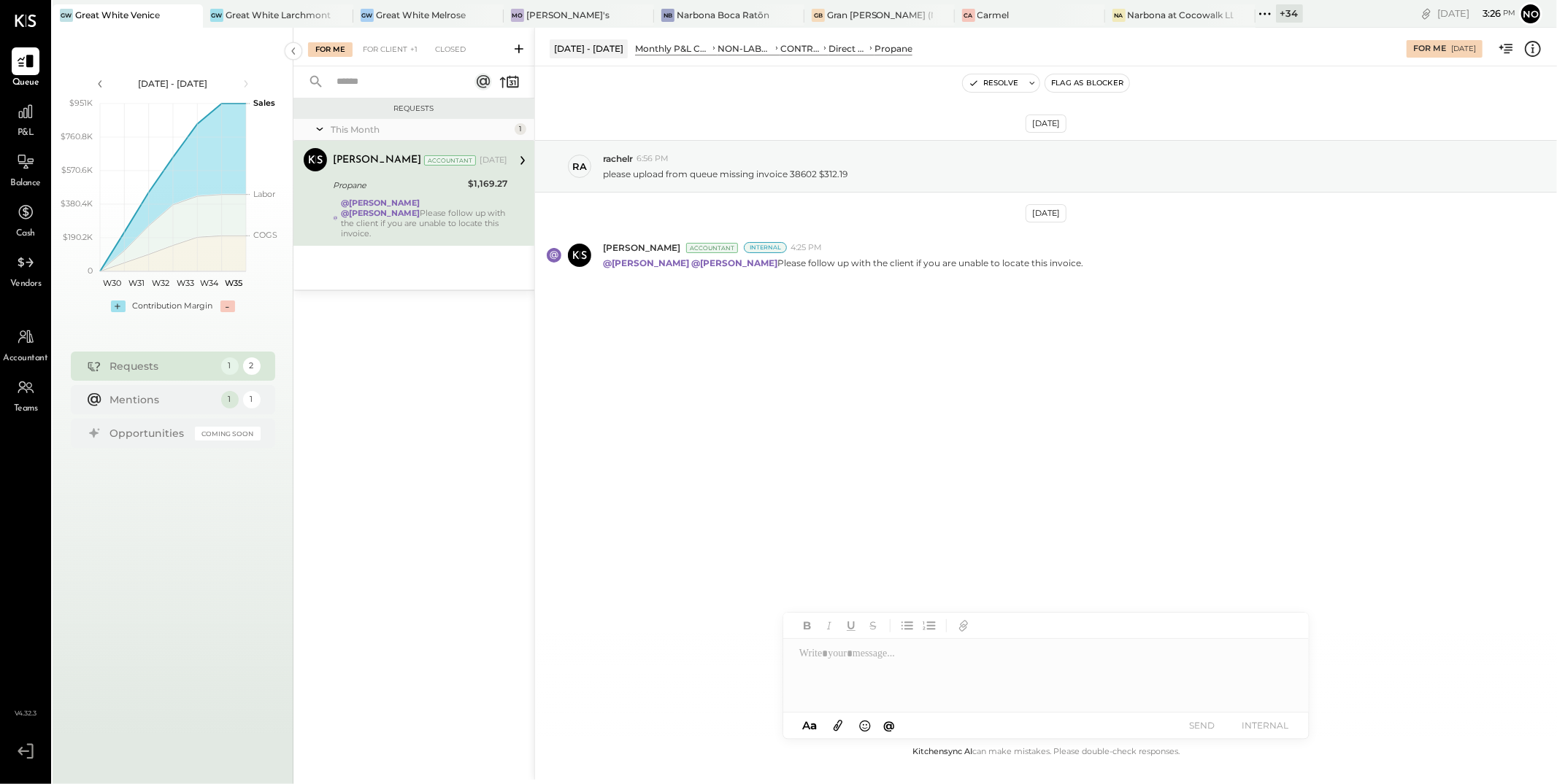
click at [420, 208] on strong "@[PERSON_NAME]" at bounding box center [380, 213] width 78 height 10
